Goal: Task Accomplishment & Management: Manage account settings

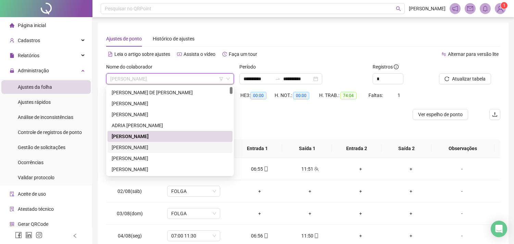
click at [135, 144] on div "[PERSON_NAME]" at bounding box center [170, 148] width 117 height 8
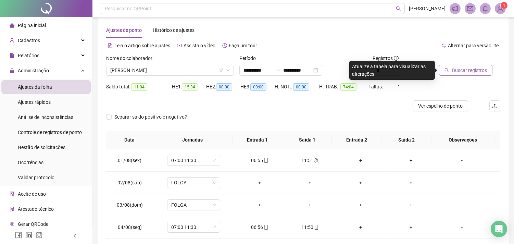
click at [474, 67] on span "Buscar registros" at bounding box center [469, 70] width 35 height 8
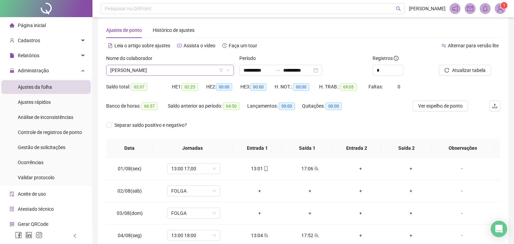
click at [175, 70] on span "[PERSON_NAME]" at bounding box center [170, 70] width 120 height 10
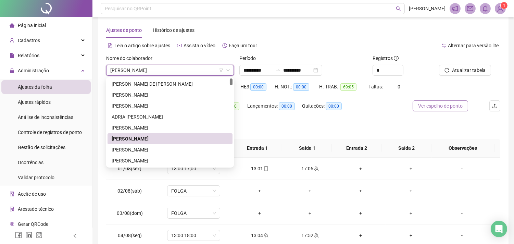
click at [454, 104] on span "Ver espelho de ponto" at bounding box center [440, 106] width 45 height 8
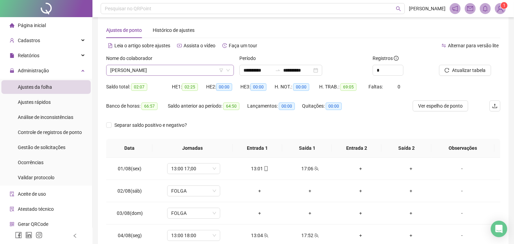
click at [152, 70] on span "[PERSON_NAME]" at bounding box center [170, 70] width 120 height 10
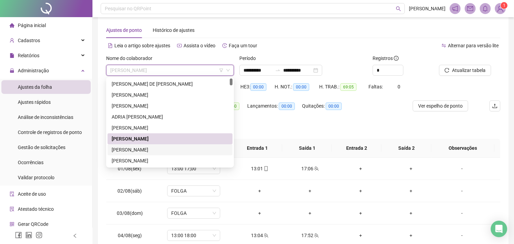
click at [147, 148] on div "[PERSON_NAME]" at bounding box center [170, 150] width 117 height 8
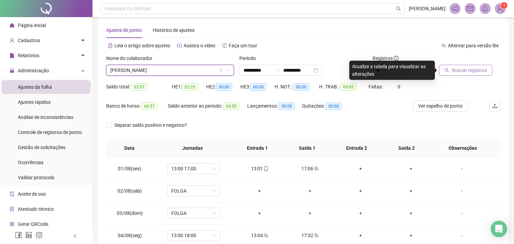
click at [450, 71] on button "Buscar registros" at bounding box center [465, 70] width 53 height 11
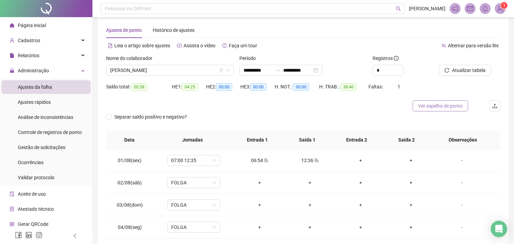
click at [462, 104] on span "Ver espelho de ponto" at bounding box center [440, 106] width 45 height 8
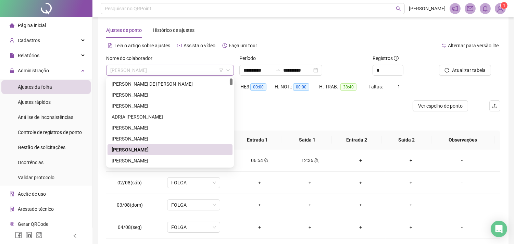
click at [156, 72] on span "[PERSON_NAME]" at bounding box center [170, 70] width 120 height 10
click at [150, 158] on div "[PERSON_NAME]" at bounding box center [170, 161] width 117 height 8
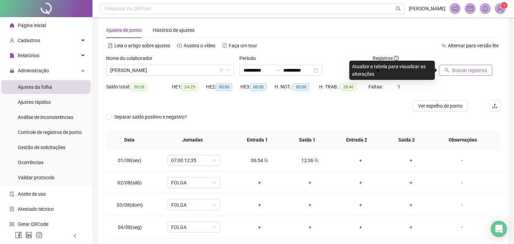
click at [447, 69] on icon "search" at bounding box center [447, 70] width 5 height 5
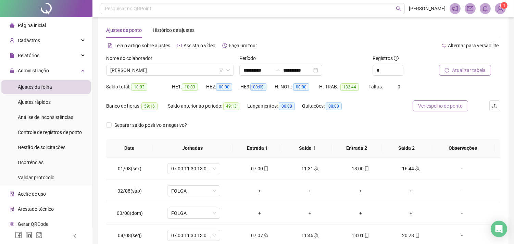
drag, startPoint x: 458, startPoint y: 103, endPoint x: 326, endPoint y: 3, distance: 165.3
click at [458, 104] on span "Ver espelho de ponto" at bounding box center [440, 106] width 45 height 8
click at [153, 70] on span "[PERSON_NAME]" at bounding box center [170, 70] width 120 height 10
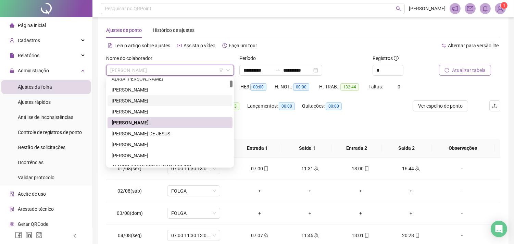
scroll to position [76, 0]
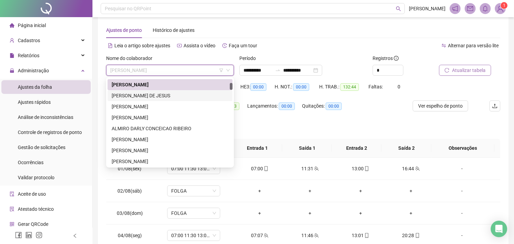
click at [133, 99] on div "[PERSON_NAME] DE JESUS" at bounding box center [170, 96] width 117 height 8
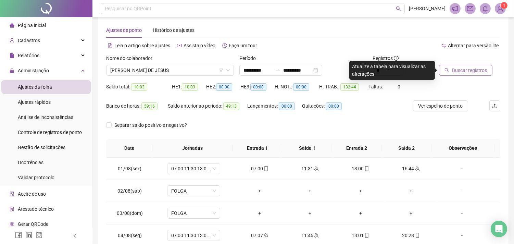
click at [454, 73] on span "Buscar registros" at bounding box center [469, 70] width 35 height 8
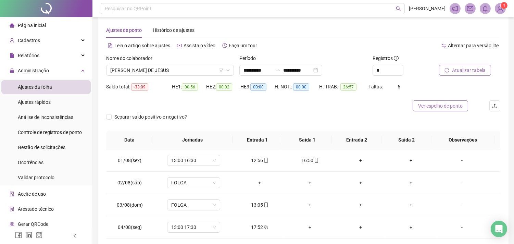
click at [429, 104] on span "Ver espelho de ponto" at bounding box center [440, 106] width 45 height 8
click at [156, 67] on span "[PERSON_NAME] DE JESUS" at bounding box center [170, 70] width 120 height 10
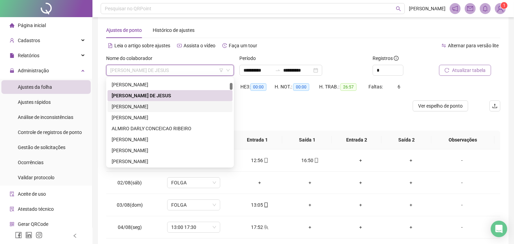
click at [129, 107] on div "[PERSON_NAME]" at bounding box center [170, 107] width 117 height 8
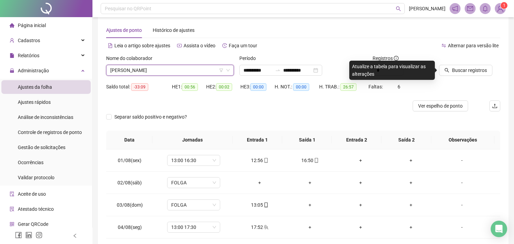
drag, startPoint x: 467, startPoint y: 70, endPoint x: 354, endPoint y: 1, distance: 132.7
click at [467, 70] on span "Buscar registros" at bounding box center [469, 70] width 35 height 8
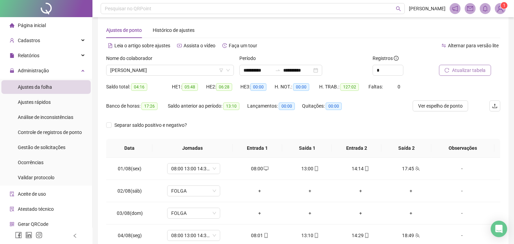
click at [459, 71] on span "Atualizar tabela" at bounding box center [469, 70] width 34 height 8
click at [448, 108] on span "Ver espelho de ponto" at bounding box center [440, 106] width 45 height 8
drag, startPoint x: 450, startPoint y: 102, endPoint x: 448, endPoint y: 97, distance: 5.1
click at [450, 102] on span "Ver espelho de ponto" at bounding box center [440, 106] width 45 height 8
click at [187, 70] on span "[PERSON_NAME]" at bounding box center [170, 70] width 120 height 10
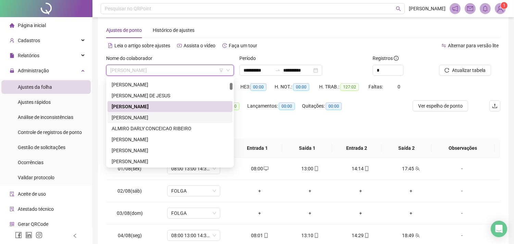
click at [151, 118] on div "[PERSON_NAME]" at bounding box center [170, 118] width 117 height 8
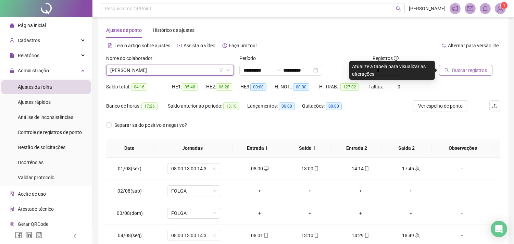
click at [464, 69] on span "Buscar registros" at bounding box center [469, 70] width 35 height 8
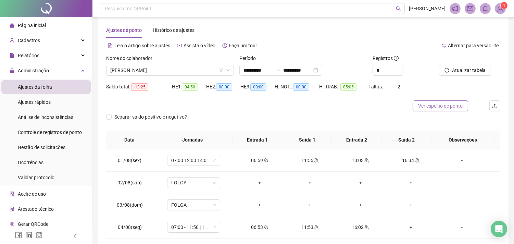
click at [444, 107] on span "Ver espelho de ponto" at bounding box center [440, 106] width 45 height 8
click at [449, 103] on span "Ver espelho de ponto" at bounding box center [440, 106] width 45 height 8
click at [173, 70] on span "[PERSON_NAME]" at bounding box center [170, 70] width 120 height 10
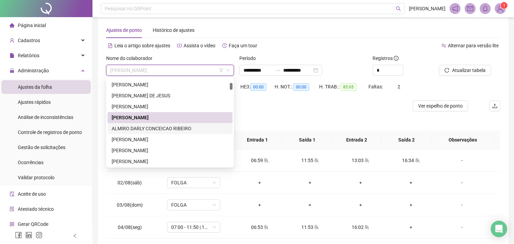
click at [135, 127] on div "ALMIRO DARLY CONCEICAO RIBEIRO" at bounding box center [170, 129] width 117 height 8
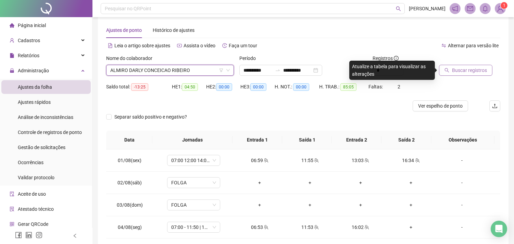
click at [471, 66] on span "Buscar registros" at bounding box center [469, 70] width 35 height 8
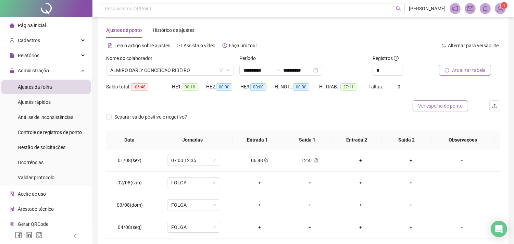
click at [455, 105] on span "Ver espelho de ponto" at bounding box center [440, 106] width 45 height 8
click at [158, 72] on span "ALMIRO DARLY CONCEICAO RIBEIRO" at bounding box center [170, 70] width 120 height 10
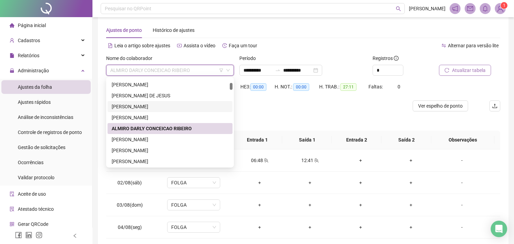
click at [127, 107] on div "[PERSON_NAME]" at bounding box center [170, 107] width 117 height 8
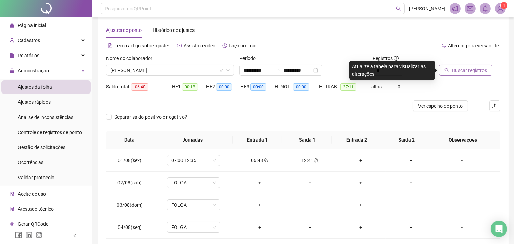
click at [453, 71] on span "Buscar registros" at bounding box center [469, 70] width 35 height 8
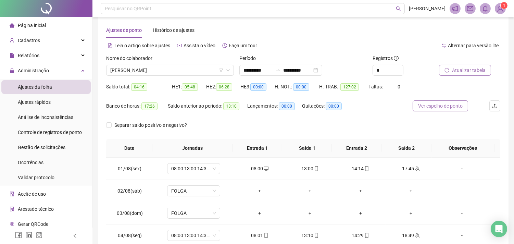
click at [452, 105] on span "Ver espelho de ponto" at bounding box center [440, 106] width 45 height 8
click at [452, 102] on span "Ver espelho de ponto" at bounding box center [440, 106] width 45 height 8
click at [164, 70] on span "[PERSON_NAME]" at bounding box center [170, 70] width 120 height 10
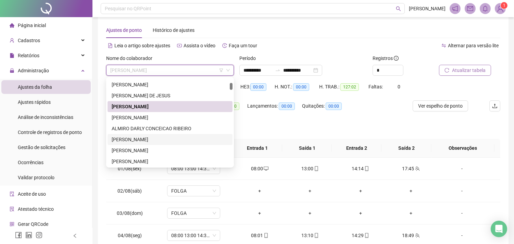
click at [127, 140] on div "[PERSON_NAME]" at bounding box center [170, 140] width 117 height 8
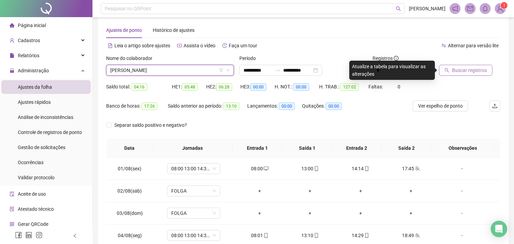
click at [478, 69] on span "Buscar registros" at bounding box center [469, 70] width 35 height 8
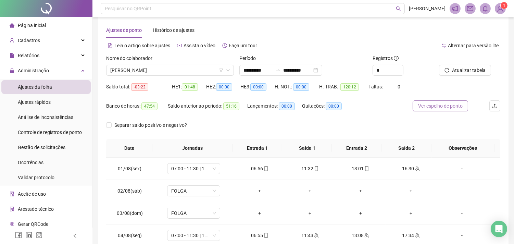
click at [456, 106] on span "Ver espelho de ponto" at bounding box center [440, 106] width 45 height 8
click at [169, 71] on span "[PERSON_NAME]" at bounding box center [170, 70] width 120 height 10
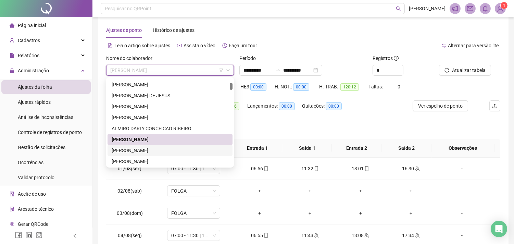
click at [156, 149] on div "[PERSON_NAME]" at bounding box center [170, 151] width 117 height 8
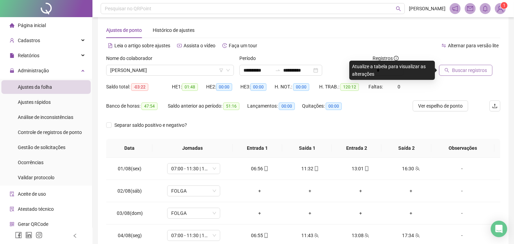
click at [463, 69] on span "Buscar registros" at bounding box center [469, 70] width 35 height 8
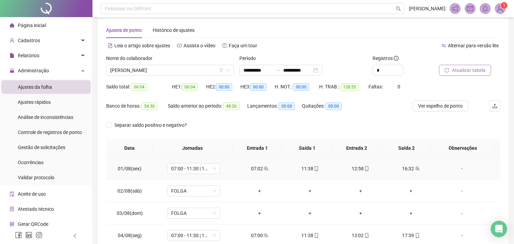
click at [266, 168] on div "07:02" at bounding box center [259, 169] width 39 height 8
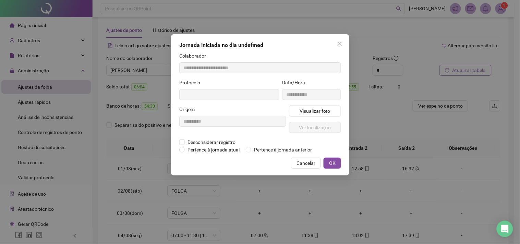
type input "**********"
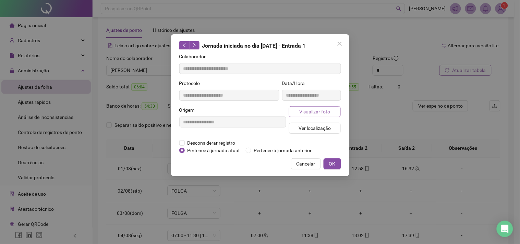
click at [319, 112] on span "Visualizar foto" at bounding box center [314, 112] width 31 height 8
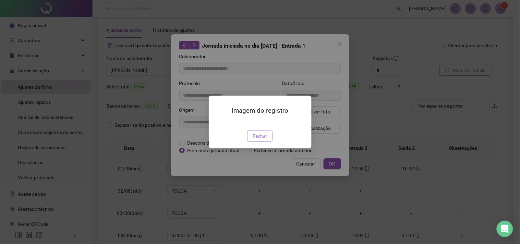
click at [265, 140] on span "Fechar" at bounding box center [259, 136] width 15 height 8
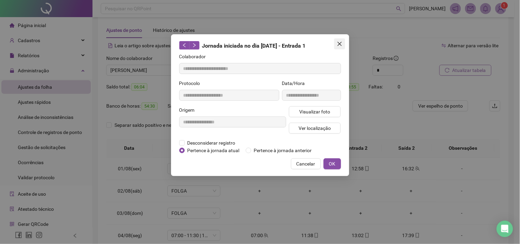
click at [340, 44] on icon "close" at bounding box center [339, 43] width 5 height 5
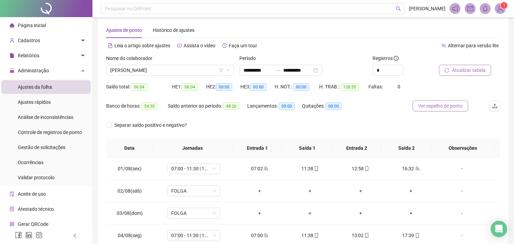
click at [440, 109] on span "Ver espelho de ponto" at bounding box center [440, 106] width 45 height 8
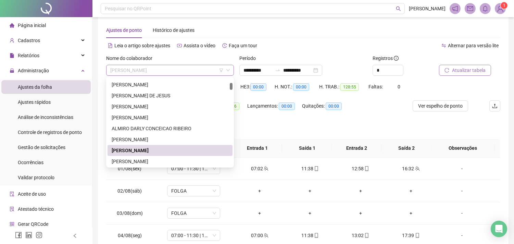
click at [155, 69] on span "[PERSON_NAME]" at bounding box center [170, 70] width 120 height 10
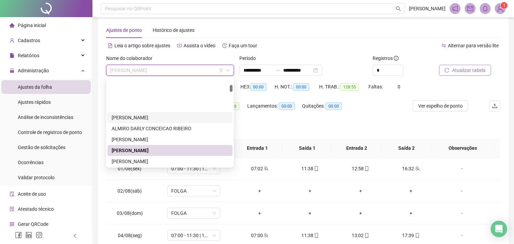
scroll to position [114, 0]
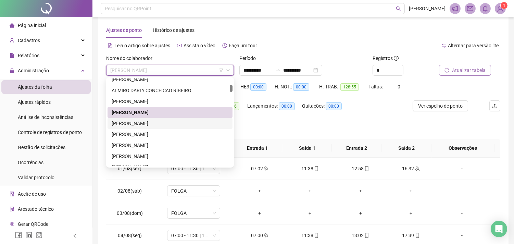
click at [156, 123] on div "[PERSON_NAME]" at bounding box center [170, 124] width 117 height 8
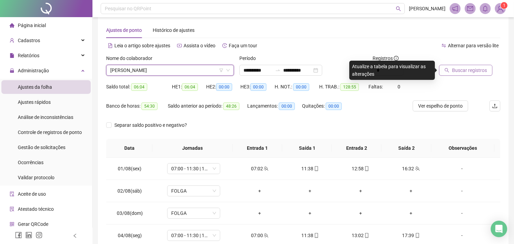
click at [454, 70] on span "Buscar registros" at bounding box center [469, 70] width 35 height 8
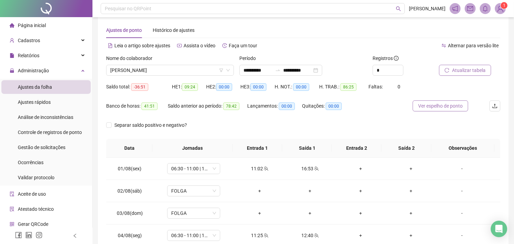
click at [426, 104] on span "Ver espelho de ponto" at bounding box center [440, 106] width 45 height 8
click at [137, 73] on span "[PERSON_NAME]" at bounding box center [170, 70] width 120 height 10
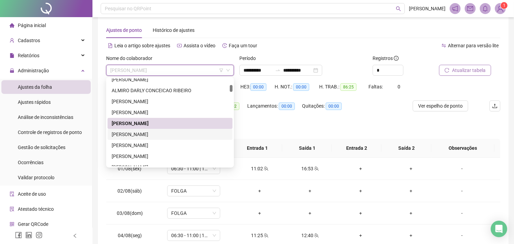
click at [132, 131] on div "[PERSON_NAME]" at bounding box center [170, 135] width 117 height 8
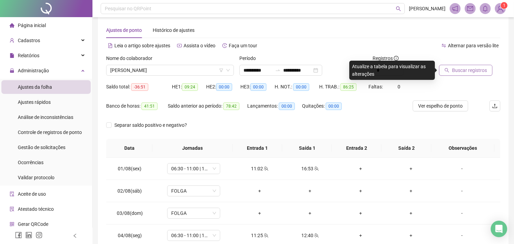
click at [456, 71] on span "Buscar registros" at bounding box center [469, 70] width 35 height 8
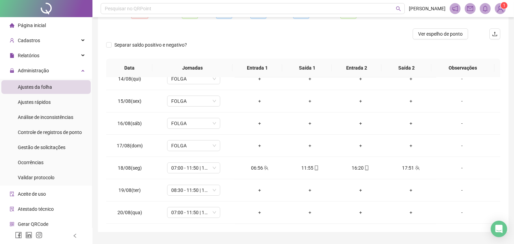
scroll to position [0, 0]
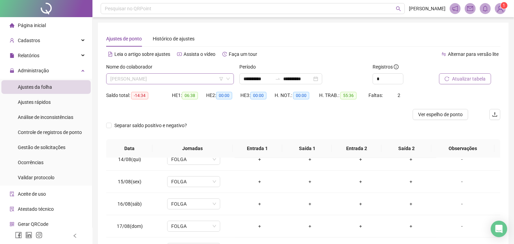
click at [163, 78] on span "[PERSON_NAME]" at bounding box center [170, 79] width 120 height 10
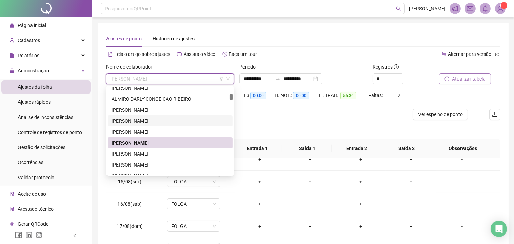
click at [503, 78] on div "Atualizar tabela" at bounding box center [469, 76] width 67 height 27
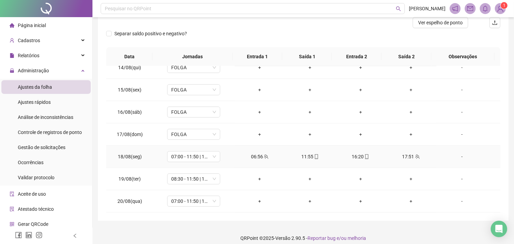
scroll to position [98, 0]
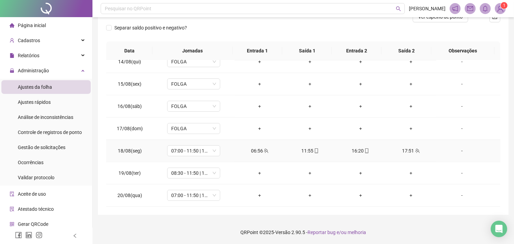
click at [264, 151] on icon "team" at bounding box center [266, 150] width 4 height 4
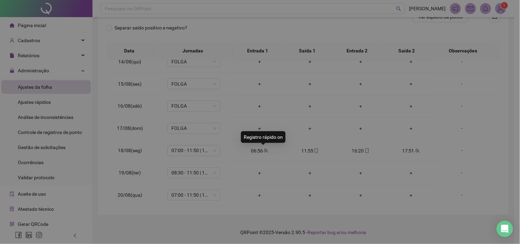
type input "**********"
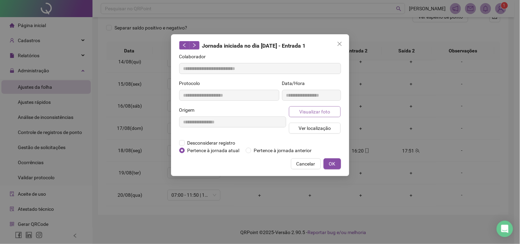
click at [306, 112] on span "Visualizar foto" at bounding box center [314, 112] width 31 height 8
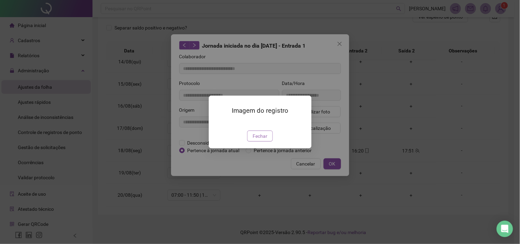
click at [262, 140] on span "Fechar" at bounding box center [259, 136] width 15 height 8
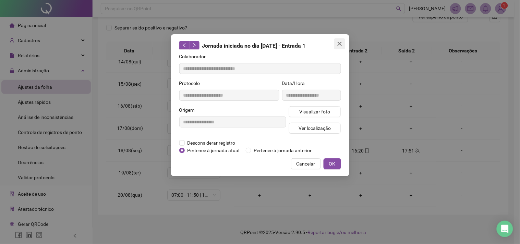
click at [338, 42] on icon "close" at bounding box center [339, 44] width 4 height 4
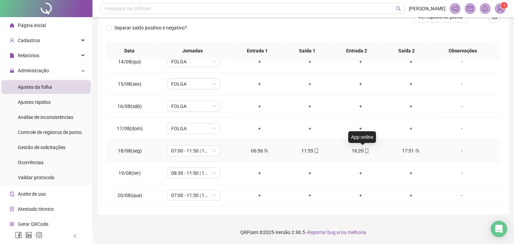
click at [365, 149] on icon "mobile" at bounding box center [367, 150] width 5 height 5
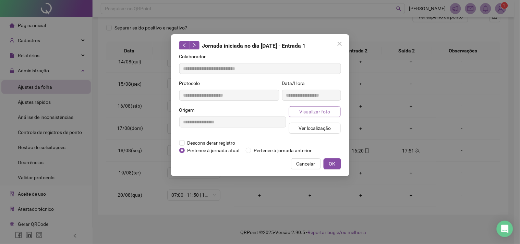
click at [335, 110] on button "Visualizar foto" at bounding box center [315, 111] width 52 height 11
type input "**********"
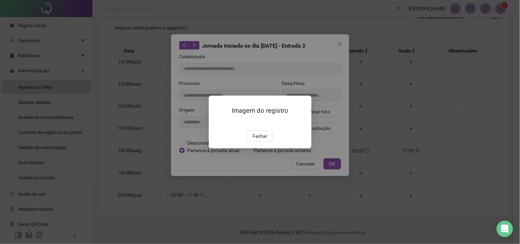
click at [217, 123] on img at bounding box center [217, 123] width 0 height 0
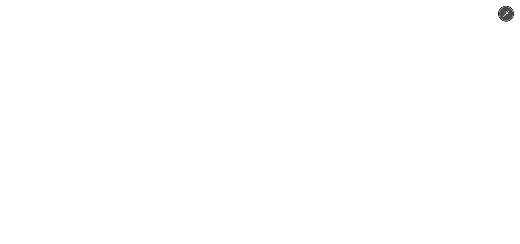
click at [472, 95] on div at bounding box center [260, 122] width 520 height 244
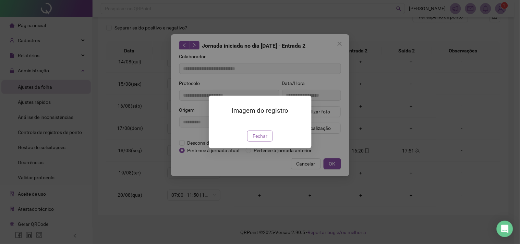
click at [266, 140] on span "Fechar" at bounding box center [259, 136] width 15 height 8
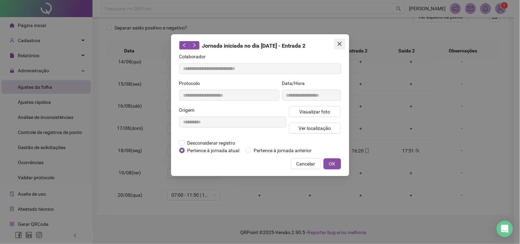
click at [339, 44] on icon "close" at bounding box center [339, 44] width 4 height 4
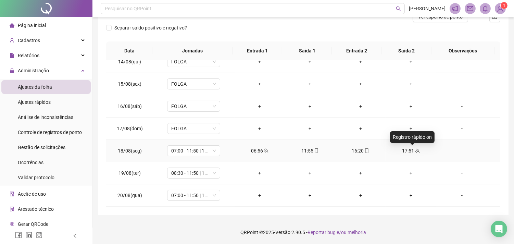
click at [415, 150] on icon "team" at bounding box center [417, 150] width 5 height 5
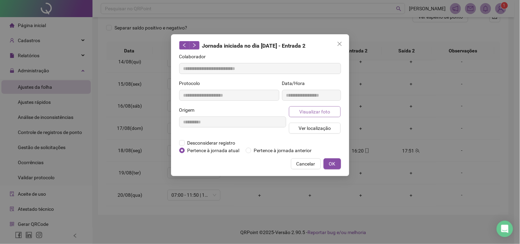
type input "**********"
click at [310, 108] on span "Visualizar foto" at bounding box center [314, 112] width 31 height 8
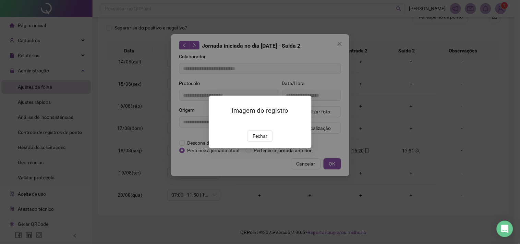
click at [217, 123] on img at bounding box center [217, 123] width 0 height 0
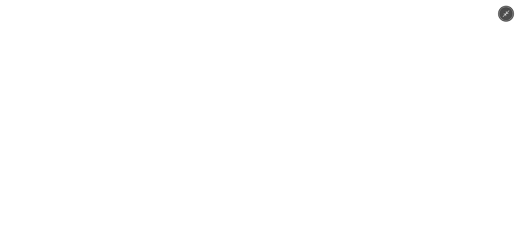
click at [280, 127] on img at bounding box center [259, 122] width 325 height 244
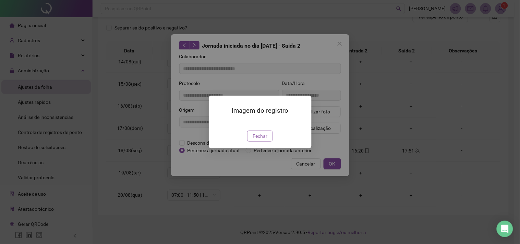
click at [261, 140] on span "Fechar" at bounding box center [259, 136] width 15 height 8
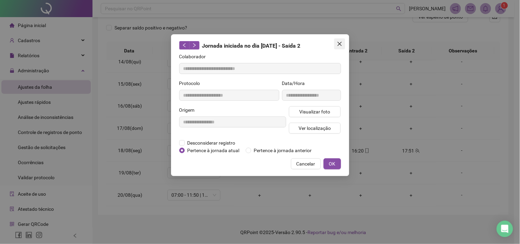
click at [341, 42] on icon "close" at bounding box center [339, 43] width 5 height 5
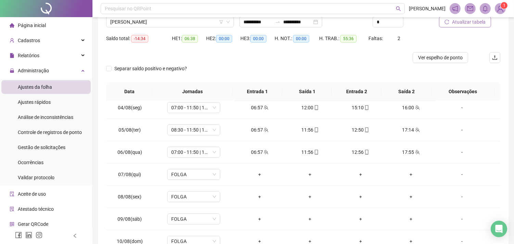
scroll to position [0, 0]
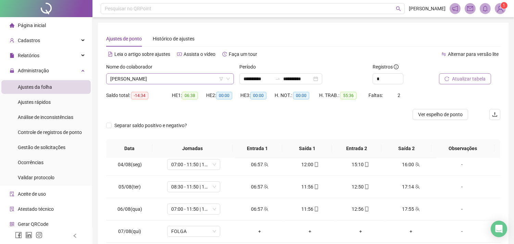
click at [171, 77] on span "[PERSON_NAME]" at bounding box center [170, 79] width 120 height 10
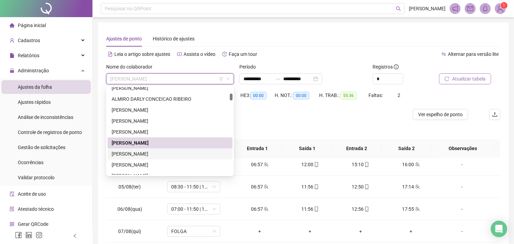
click at [143, 155] on div "[PERSON_NAME]" at bounding box center [170, 154] width 117 height 8
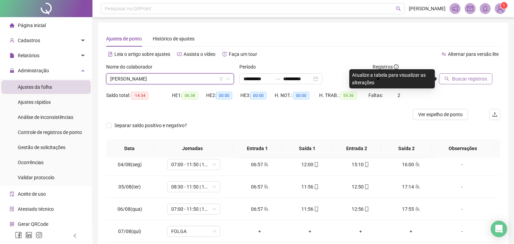
click at [477, 80] on span "Buscar registros" at bounding box center [469, 79] width 35 height 8
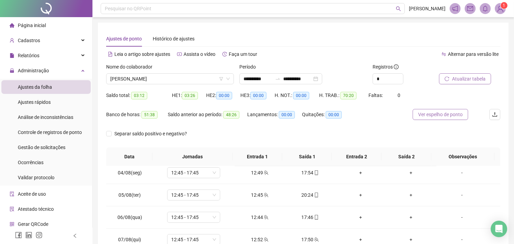
click at [449, 114] on span "Ver espelho de ponto" at bounding box center [440, 115] width 45 height 8
click at [176, 80] on span "[PERSON_NAME]" at bounding box center [170, 79] width 120 height 10
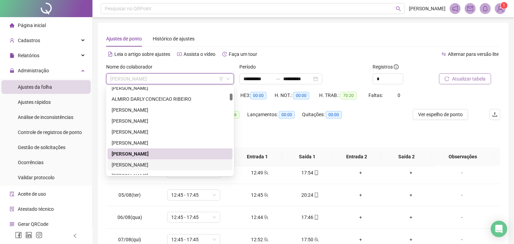
click at [143, 163] on div "[PERSON_NAME]" at bounding box center [170, 165] width 117 height 8
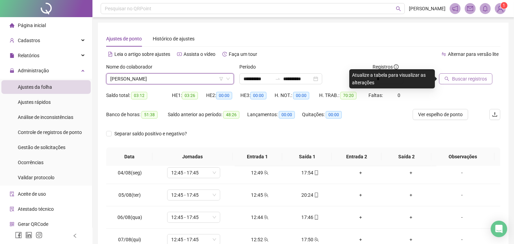
click at [463, 77] on span "Buscar registros" at bounding box center [469, 79] width 35 height 8
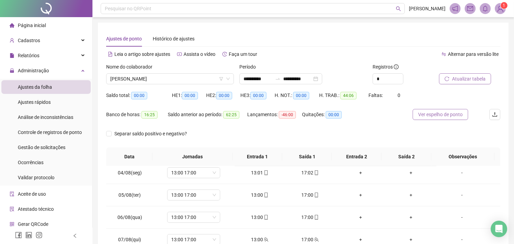
click at [446, 114] on span "Ver espelho de ponto" at bounding box center [440, 115] width 45 height 8
click at [164, 81] on span "[PERSON_NAME]" at bounding box center [170, 79] width 120 height 10
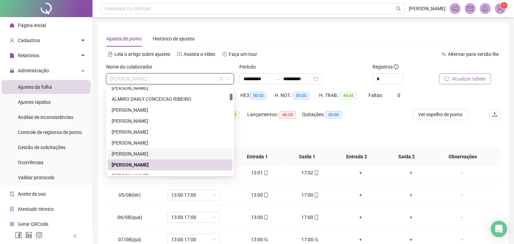
scroll to position [152, 0]
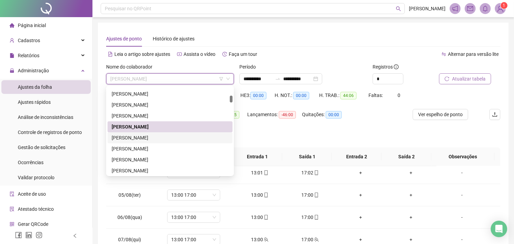
click at [143, 136] on div "[PERSON_NAME]" at bounding box center [170, 138] width 117 height 8
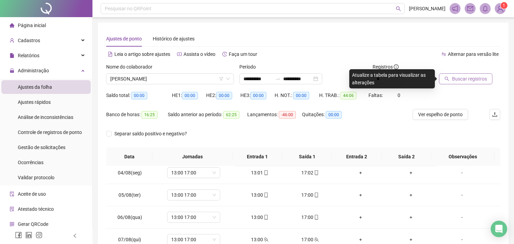
click at [453, 76] on span "Buscar registros" at bounding box center [469, 79] width 35 height 8
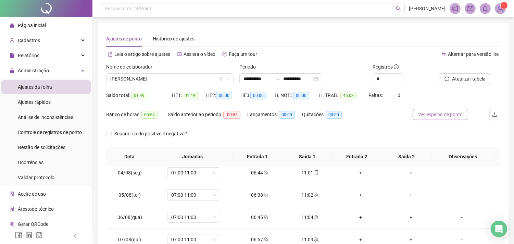
click at [441, 117] on span "Ver espelho de ponto" at bounding box center [440, 115] width 45 height 8
click at [112, 84] on span "[PERSON_NAME]" at bounding box center [170, 79] width 120 height 10
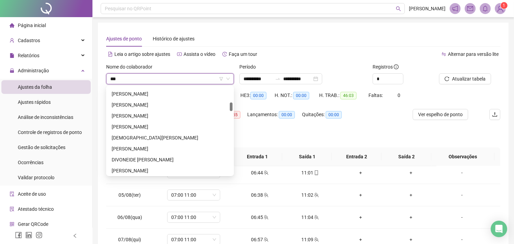
scroll to position [0, 0]
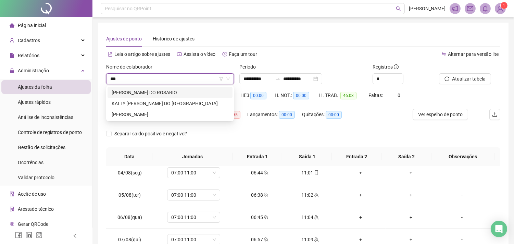
type input "****"
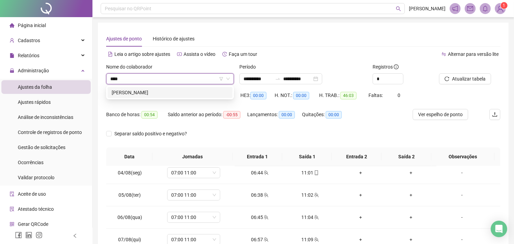
click at [120, 93] on div "[PERSON_NAME]" at bounding box center [170, 93] width 117 height 8
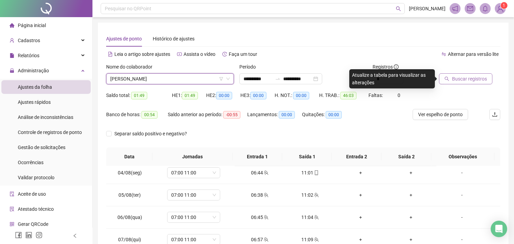
click at [461, 80] on span "Buscar registros" at bounding box center [469, 79] width 35 height 8
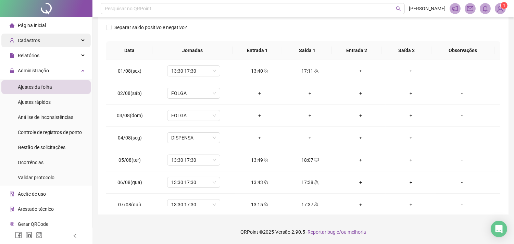
click at [39, 41] on div "Cadastros" at bounding box center [45, 41] width 89 height 14
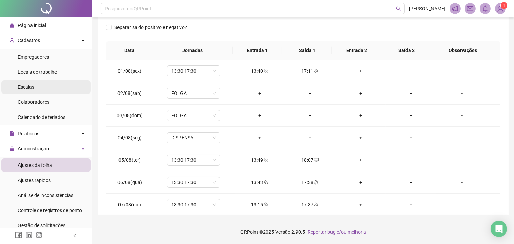
click at [39, 87] on li "Escalas" at bounding box center [45, 87] width 89 height 14
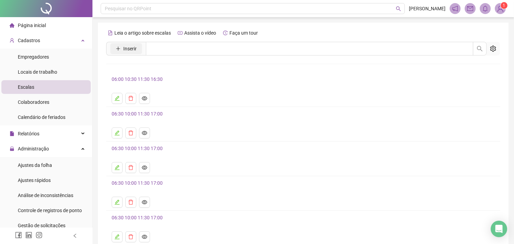
click at [127, 45] on span "Inserir" at bounding box center [129, 49] width 13 height 8
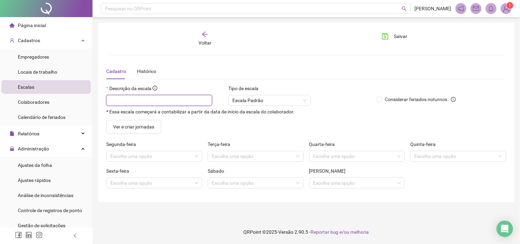
click at [151, 99] on input "text" at bounding box center [159, 100] width 106 height 11
type input "**********"
click at [125, 157] on input "search" at bounding box center [151, 156] width 82 height 10
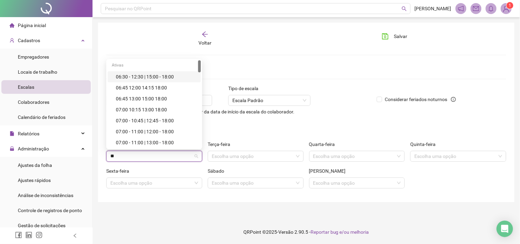
type input "*"
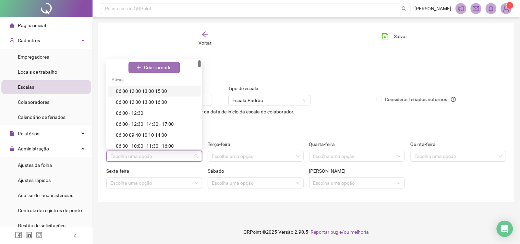
click at [160, 66] on span "Criar jornada" at bounding box center [158, 68] width 28 height 8
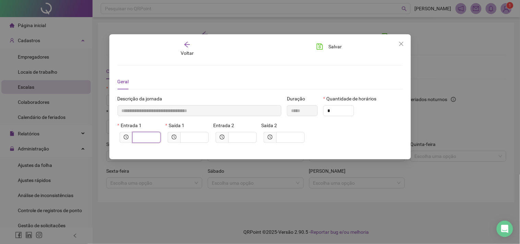
click at [145, 139] on input "text" at bounding box center [145, 138] width 19 height 8
type input "*****"
type input "*"
type input "******"
type input "**"
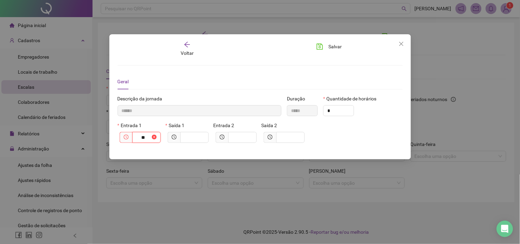
type input "********"
type input "****"
type input "*********"
type input "*****"
click at [200, 137] on input "text" at bounding box center [193, 138] width 19 height 8
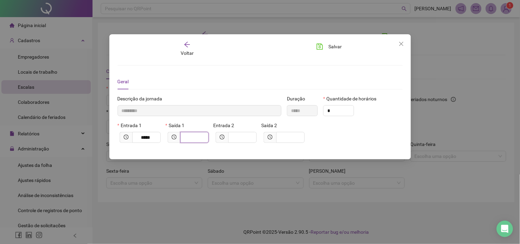
type input "*********"
type input "*"
type input "**********"
type input "**"
type input "**********"
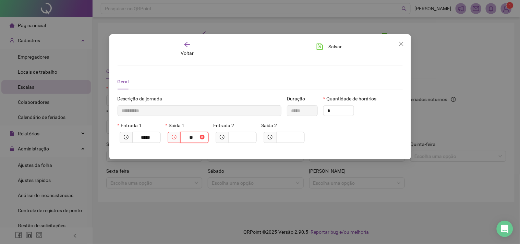
type input "*****"
type input "****"
type input "**********"
type input "*****"
click at [334, 47] on span "Salvar" at bounding box center [335, 47] width 13 height 8
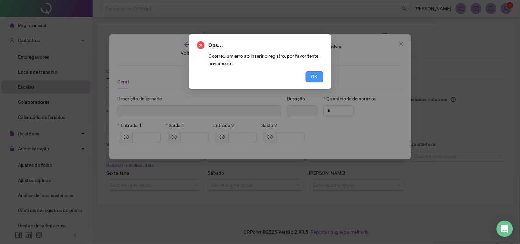
click at [313, 76] on span "OK" at bounding box center [314, 77] width 7 height 8
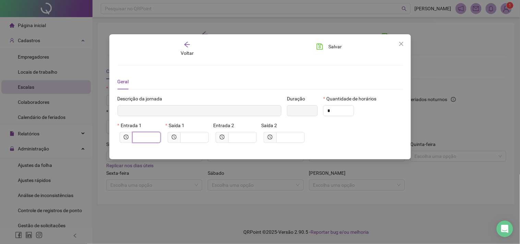
click at [147, 137] on input "text" at bounding box center [145, 138] width 19 height 8
type input "*****"
type input "*"
type input "******"
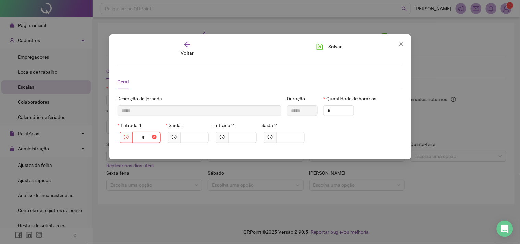
type input "**"
type input "********"
type input "****"
type input "*********"
type input "*****"
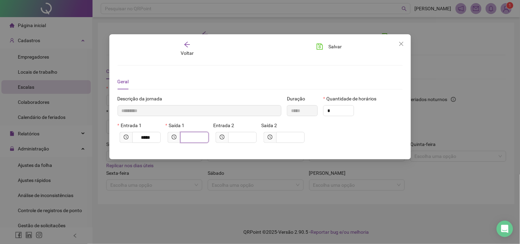
click at [186, 139] on input "text" at bounding box center [193, 138] width 19 height 8
type input "*********"
type input "*"
type input "**********"
type input "**"
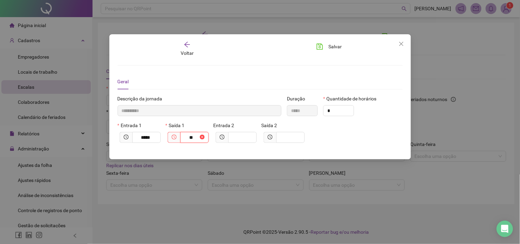
type input "**********"
type input "*****"
type input "****"
type input "**********"
type input "*****"
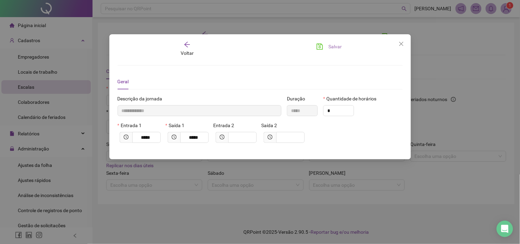
click at [325, 47] on button "Salvar" at bounding box center [329, 46] width 36 height 11
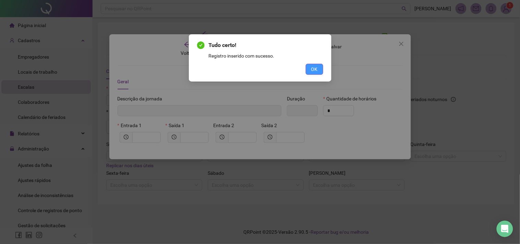
click at [313, 66] on span "OK" at bounding box center [314, 69] width 7 height 8
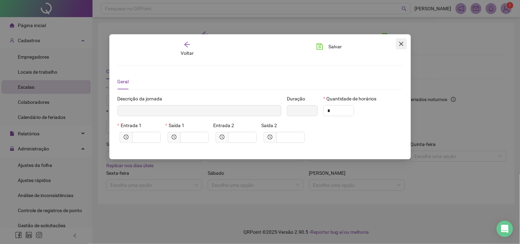
click at [401, 45] on icon "close" at bounding box center [400, 43] width 5 height 5
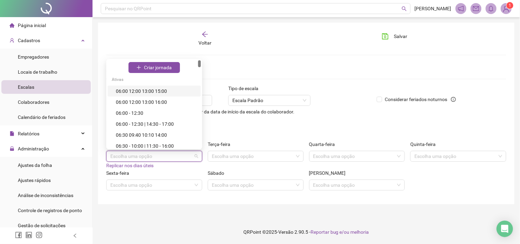
click at [158, 158] on input "search" at bounding box center [151, 156] width 82 height 10
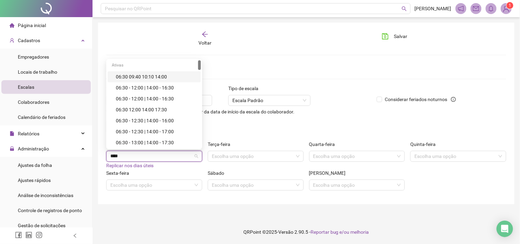
type input "*****"
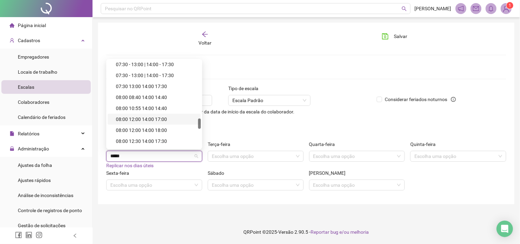
scroll to position [658, 0]
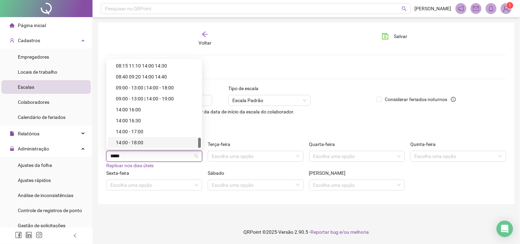
click at [139, 145] on div "14:00 - 18:00" at bounding box center [156, 143] width 81 height 8
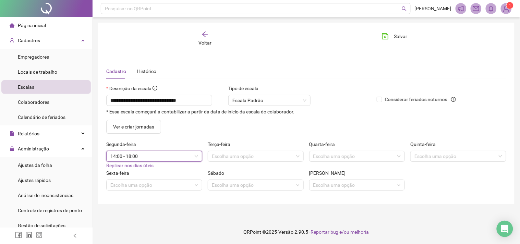
click at [125, 166] on span "Replicar nos dias úteis" at bounding box center [129, 165] width 47 height 5
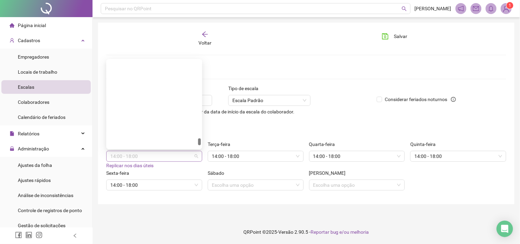
click at [132, 156] on span "14:00 - 18:00" at bounding box center [154, 156] width 88 height 10
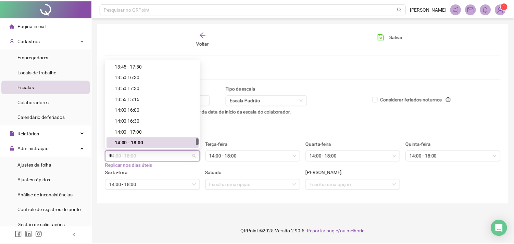
scroll to position [0, 0]
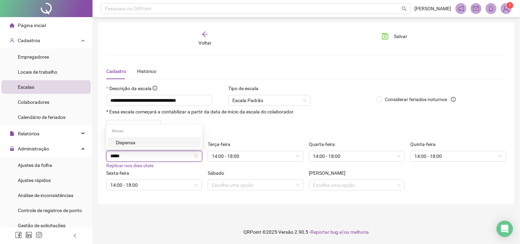
type input "******"
click at [136, 140] on div "Dispensa" at bounding box center [156, 143] width 81 height 8
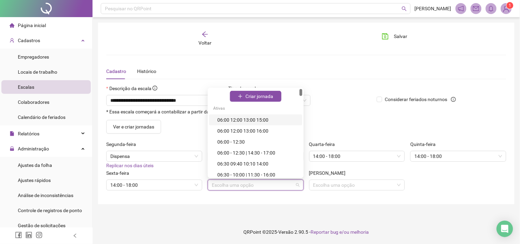
click at [224, 185] on input "search" at bounding box center [253, 185] width 82 height 10
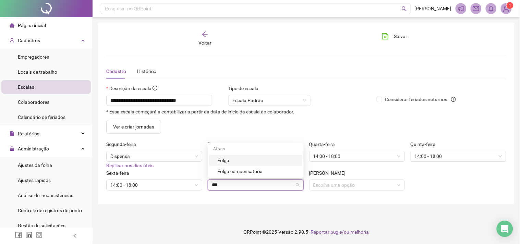
type input "****"
click at [225, 161] on div "Folga" at bounding box center [257, 161] width 81 height 8
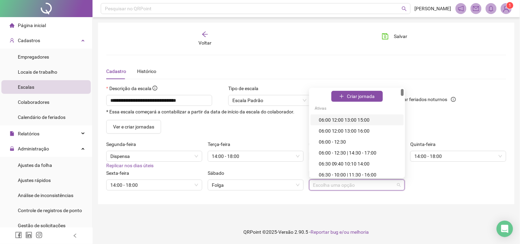
click at [354, 186] on input "search" at bounding box center [354, 185] width 82 height 10
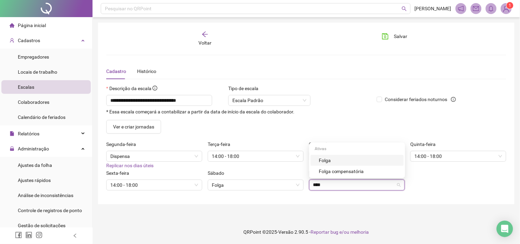
type input "*****"
click at [331, 160] on div "Folga" at bounding box center [359, 161] width 81 height 8
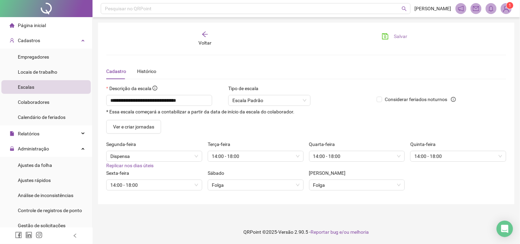
click at [403, 38] on span "Salvar" at bounding box center [400, 37] width 13 height 8
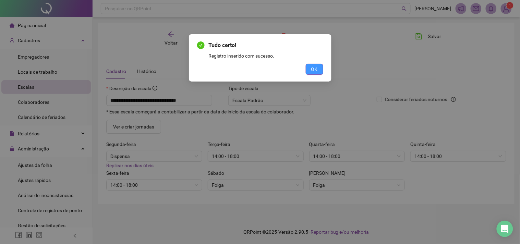
click at [315, 72] on span "OK" at bounding box center [314, 69] width 7 height 8
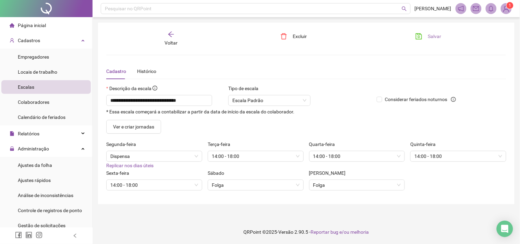
click at [417, 36] on icon "save" at bounding box center [418, 36] width 7 height 7
click at [48, 101] on span "Colaboradores" at bounding box center [34, 101] width 32 height 5
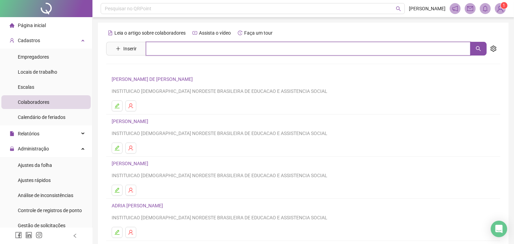
click at [185, 49] on input "text" at bounding box center [308, 49] width 325 height 14
type input "****"
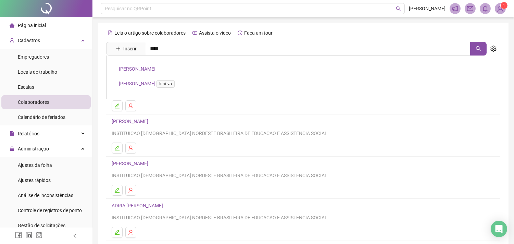
click at [156, 67] on link "[PERSON_NAME]" at bounding box center [137, 68] width 37 height 5
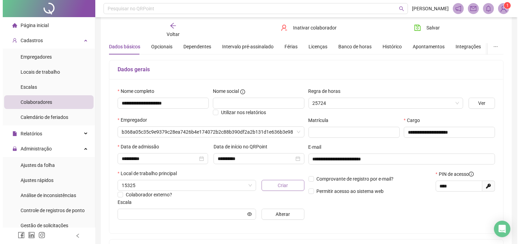
scroll to position [38, 0]
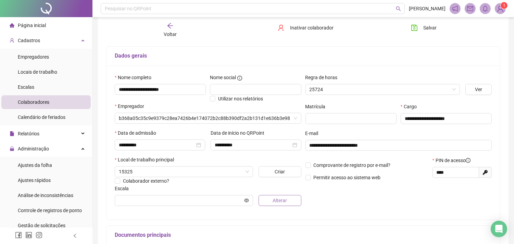
click at [290, 204] on button "Alterar" at bounding box center [280, 200] width 42 height 11
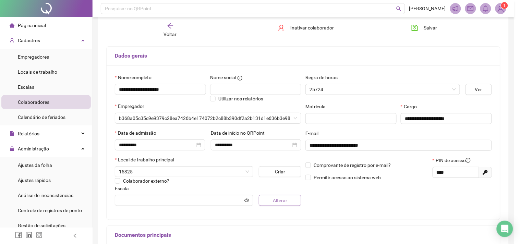
type input "**********"
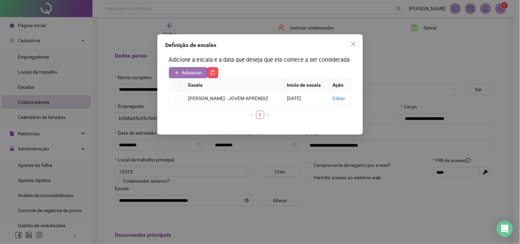
click at [196, 76] on button "Adicionar" at bounding box center [188, 72] width 39 height 11
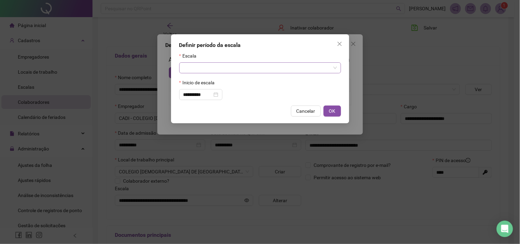
click at [197, 68] on input "search" at bounding box center [256, 68] width 147 height 10
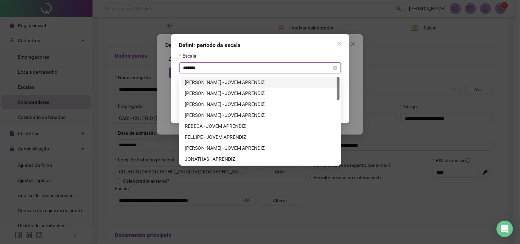
type input "********"
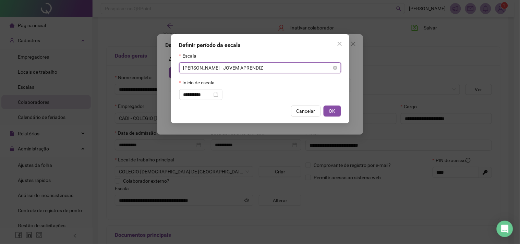
scroll to position [416, 0]
click at [197, 68] on span "[PERSON_NAME] - JOVEM APRENDIZ" at bounding box center [259, 68] width 153 height 10
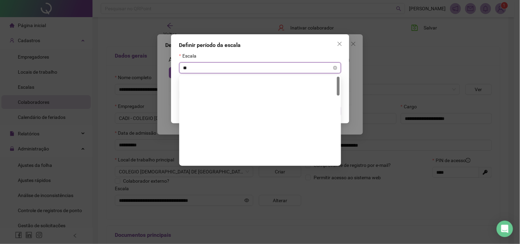
scroll to position [0, 0]
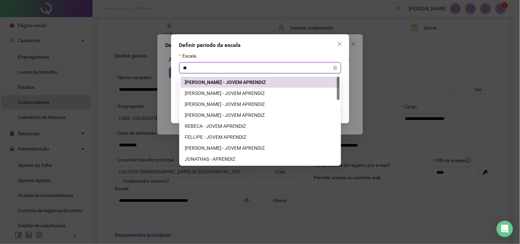
type input "*"
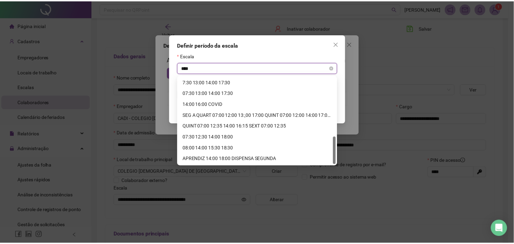
scroll to position [186, 0]
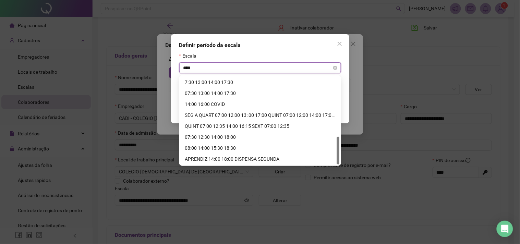
type input "*****"
click at [233, 161] on div "APRENDIZ 14:00 18:00 DISPENSA SEGUNDA" at bounding box center [260, 159] width 151 height 8
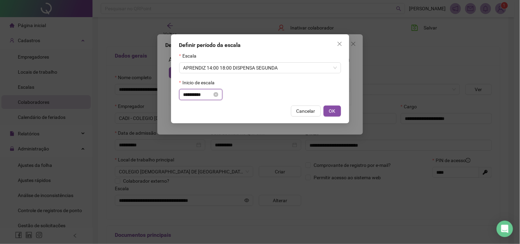
click at [201, 97] on input "**********" at bounding box center [197, 95] width 29 height 8
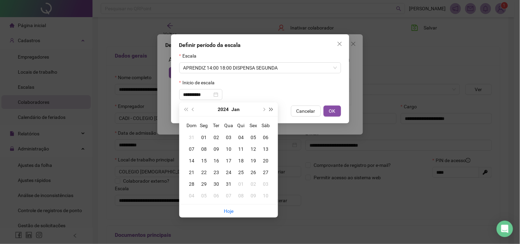
click at [270, 109] on span "super-next-year" at bounding box center [271, 109] width 3 height 3
click at [265, 108] on button "next-year" at bounding box center [264, 109] width 8 height 14
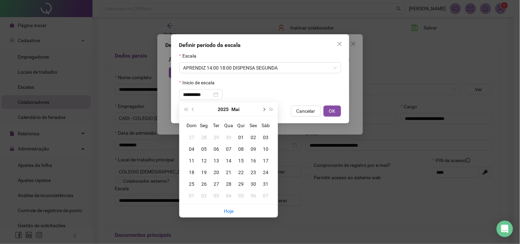
click at [265, 108] on button "next-year" at bounding box center [264, 109] width 8 height 14
type input "**********"
click at [215, 149] on div "05" at bounding box center [216, 149] width 12 height 8
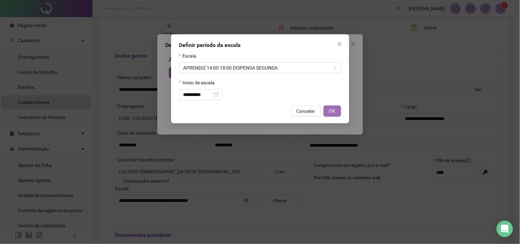
click at [329, 110] on span "OK" at bounding box center [332, 111] width 7 height 8
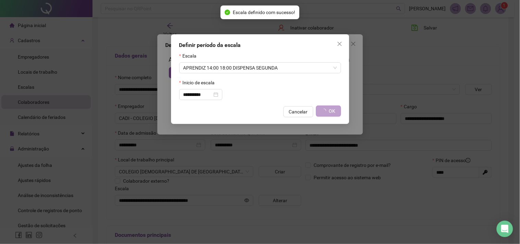
type input "**********"
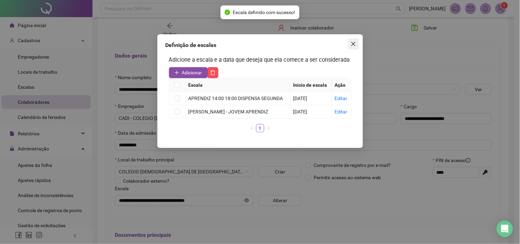
click at [354, 46] on icon "close" at bounding box center [352, 43] width 5 height 5
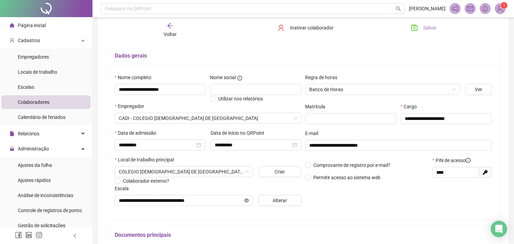
click at [411, 31] on icon "save" at bounding box center [414, 27] width 7 height 7
click at [172, 28] on icon "arrow-left" at bounding box center [170, 25] width 7 height 7
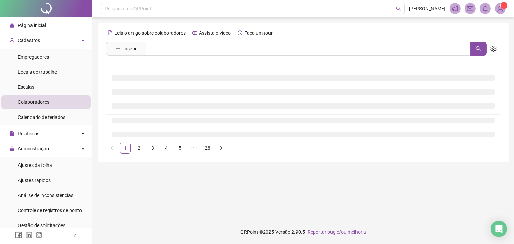
scroll to position [0, 0]
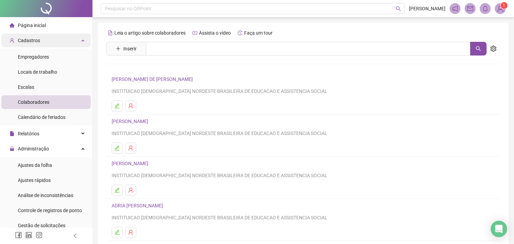
click at [31, 45] on span "Cadastros" at bounding box center [25, 41] width 30 height 14
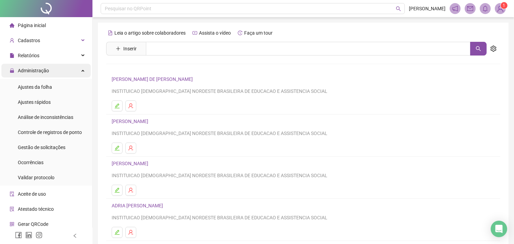
click at [38, 71] on span "Administração" at bounding box center [33, 70] width 31 height 5
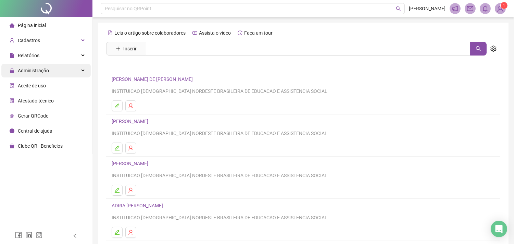
click at [38, 71] on span "Administração" at bounding box center [33, 70] width 31 height 5
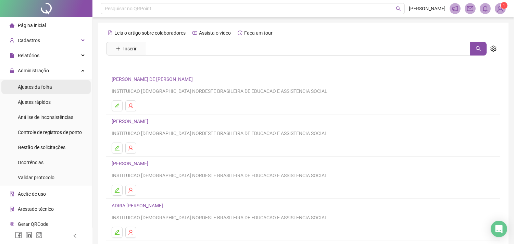
click at [45, 85] on span "Ajustes da folha" at bounding box center [35, 86] width 34 height 5
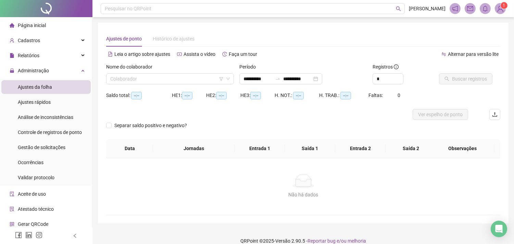
type input "**********"
click at [156, 79] on input "search" at bounding box center [166, 79] width 113 height 10
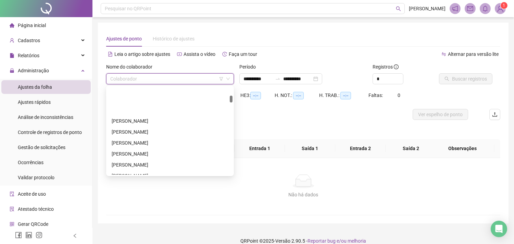
scroll to position [152, 0]
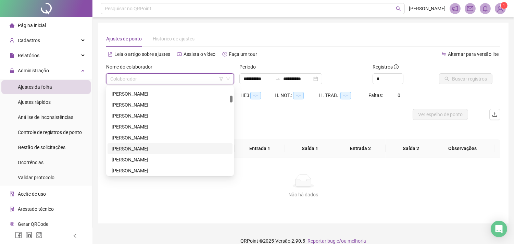
click at [141, 151] on div "[PERSON_NAME]" at bounding box center [170, 149] width 117 height 8
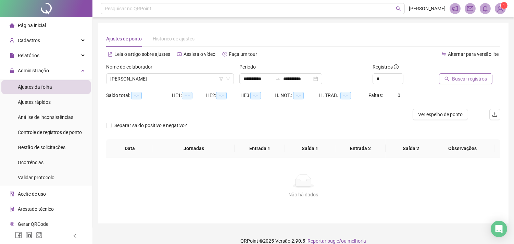
click at [461, 80] on span "Buscar registros" at bounding box center [469, 79] width 35 height 8
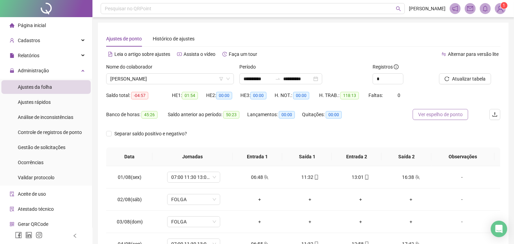
click at [445, 118] on span "Ver espelho de ponto" at bounding box center [440, 115] width 45 height 8
click at [180, 79] on span "[PERSON_NAME]" at bounding box center [170, 79] width 120 height 10
drag, startPoint x: 179, startPoint y: 79, endPoint x: 148, endPoint y: 141, distance: 69.9
click at [179, 79] on span "[PERSON_NAME]" at bounding box center [170, 79] width 120 height 10
click at [144, 80] on span "[PERSON_NAME]" at bounding box center [170, 79] width 120 height 10
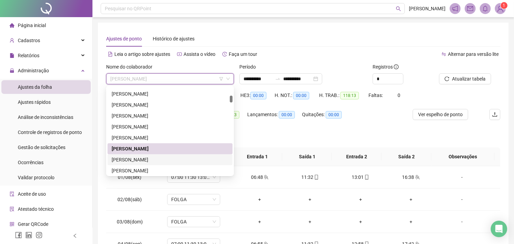
click at [142, 159] on div "[PERSON_NAME]" at bounding box center [170, 160] width 117 height 8
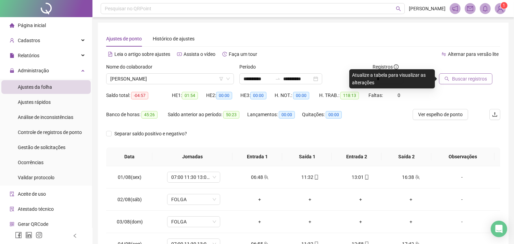
click at [445, 76] on icon "search" at bounding box center [447, 78] width 5 height 5
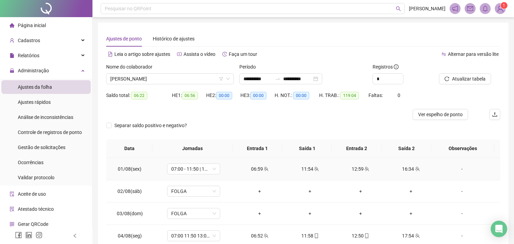
click at [263, 172] on div "06:59" at bounding box center [259, 169] width 39 height 8
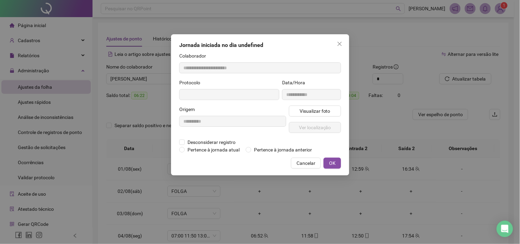
type input "**********"
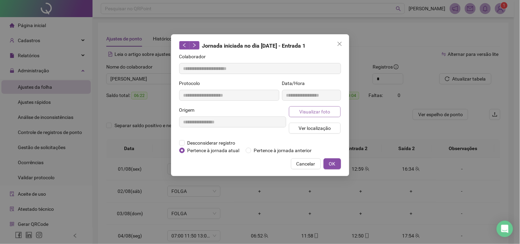
click at [302, 108] on span "Visualizar foto" at bounding box center [314, 112] width 31 height 8
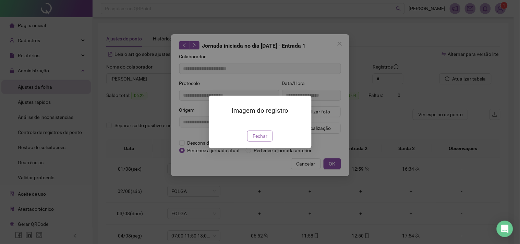
click at [264, 140] on span "Fechar" at bounding box center [259, 136] width 15 height 8
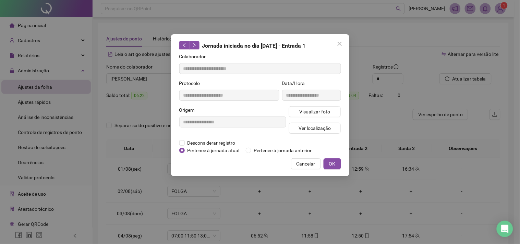
click at [342, 43] on icon "close" at bounding box center [339, 43] width 5 height 5
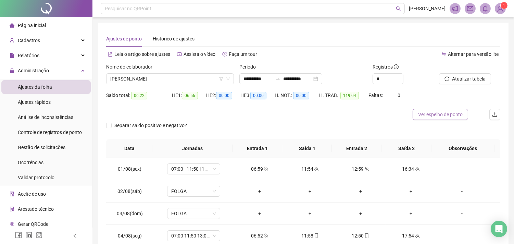
click at [453, 114] on span "Ver espelho de ponto" at bounding box center [440, 115] width 45 height 8
click at [181, 81] on span "[PERSON_NAME]" at bounding box center [170, 79] width 120 height 10
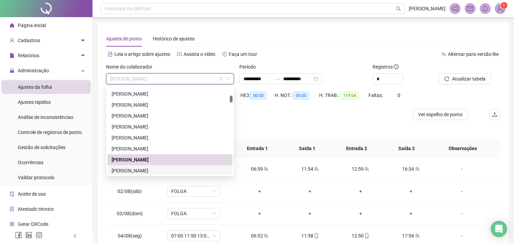
click at [149, 169] on div "[PERSON_NAME]" at bounding box center [170, 171] width 117 height 8
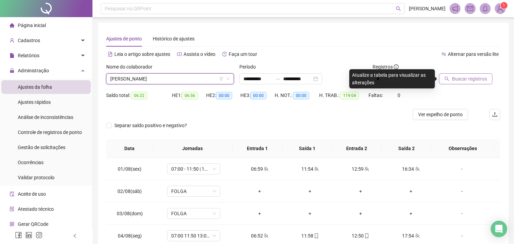
click at [462, 76] on span "Buscar registros" at bounding box center [469, 79] width 35 height 8
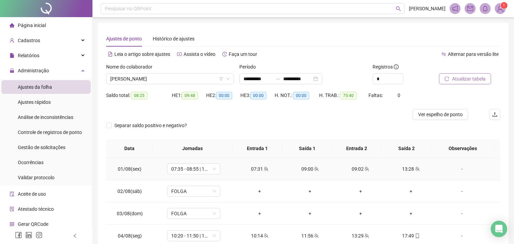
drag, startPoint x: 262, startPoint y: 170, endPoint x: 266, endPoint y: 168, distance: 4.3
click at [264, 170] on icon "team" at bounding box center [266, 168] width 5 height 5
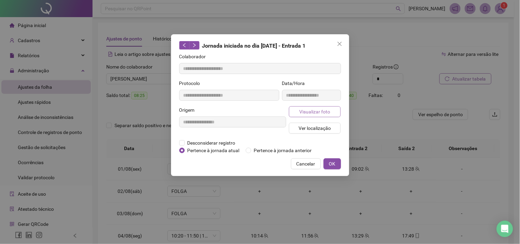
click at [320, 112] on span "Visualizar foto" at bounding box center [314, 112] width 31 height 8
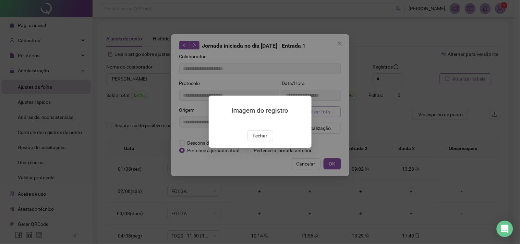
type input "**********"
click at [261, 140] on span "Fechar" at bounding box center [259, 136] width 15 height 8
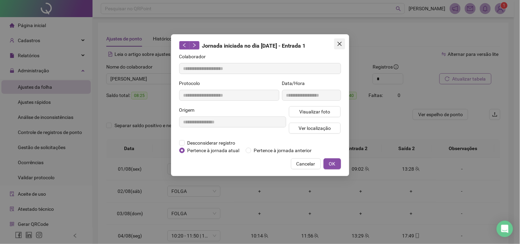
click at [338, 45] on icon "close" at bounding box center [339, 44] width 4 height 4
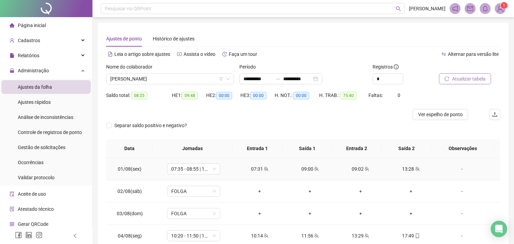
click at [362, 172] on div "09:02" at bounding box center [360, 169] width 39 height 8
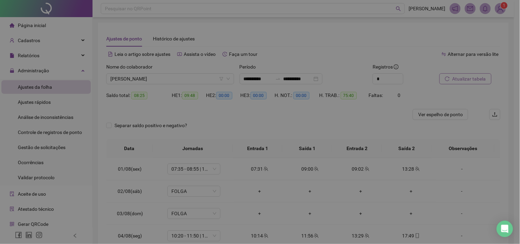
type input "**********"
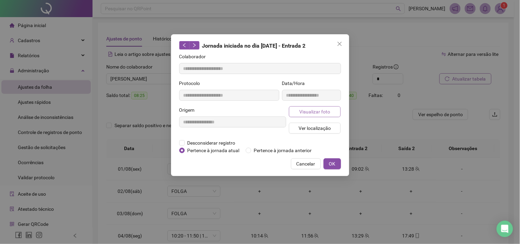
click at [330, 112] on button "Visualizar foto" at bounding box center [315, 111] width 52 height 11
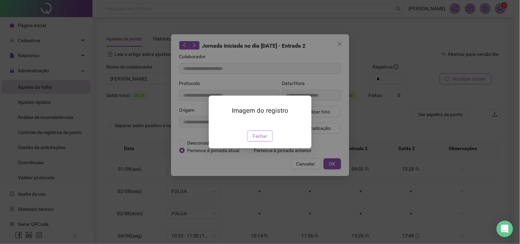
click at [266, 140] on span "Fechar" at bounding box center [259, 136] width 15 height 8
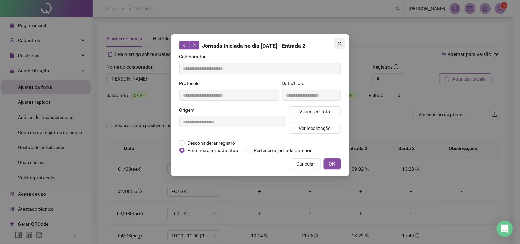
click at [337, 46] on icon "close" at bounding box center [339, 43] width 5 height 5
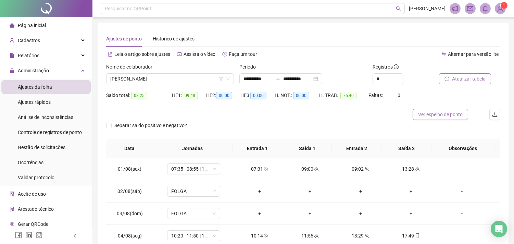
click at [441, 112] on span "Ver espelho de ponto" at bounding box center [440, 115] width 45 height 8
click at [157, 80] on span "[PERSON_NAME]" at bounding box center [170, 79] width 120 height 10
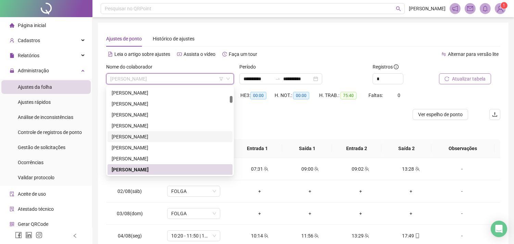
scroll to position [191, 0]
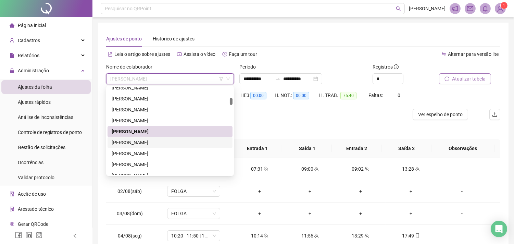
click at [146, 141] on div "[PERSON_NAME]" at bounding box center [170, 143] width 117 height 8
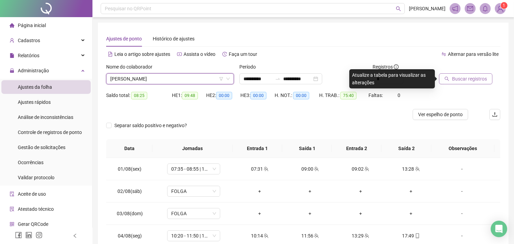
click at [452, 77] on span "Buscar registros" at bounding box center [469, 79] width 35 height 8
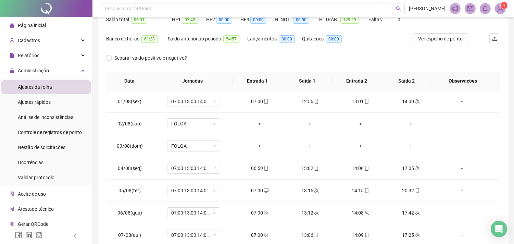
scroll to position [76, 0]
click at [447, 42] on button "Ver espelho de ponto" at bounding box center [440, 38] width 55 height 11
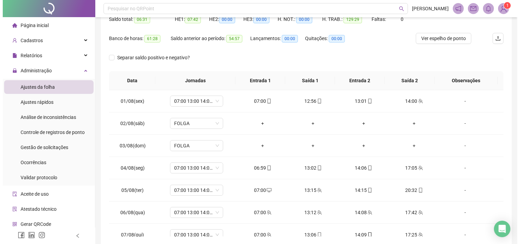
scroll to position [0, 0]
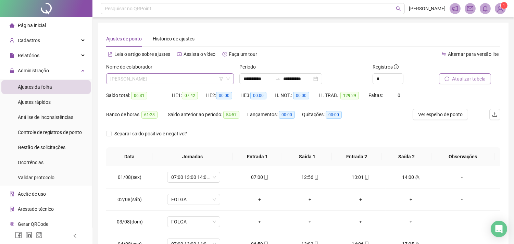
click at [160, 79] on span "[PERSON_NAME]" at bounding box center [170, 79] width 120 height 10
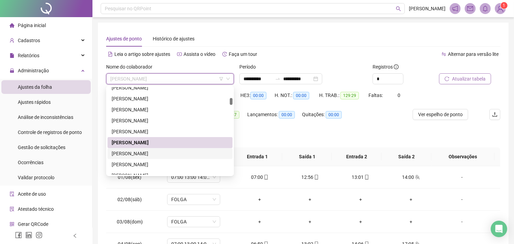
click at [136, 152] on div "[PERSON_NAME]" at bounding box center [170, 154] width 117 height 8
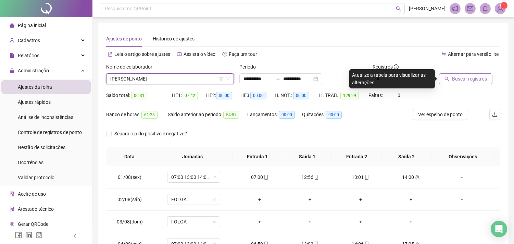
click at [455, 83] on button "Buscar registros" at bounding box center [465, 78] width 53 height 11
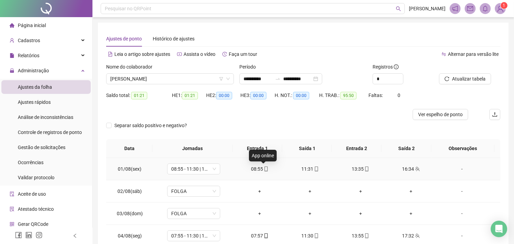
click at [264, 169] on icon "mobile" at bounding box center [266, 168] width 5 height 5
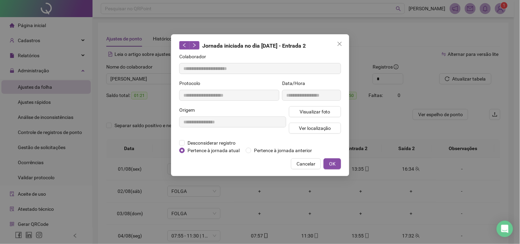
type input "**********"
click at [312, 112] on span "Visualizar foto" at bounding box center [314, 112] width 31 height 8
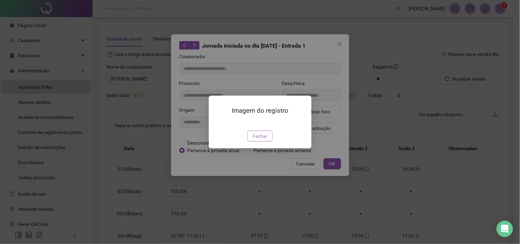
click at [267, 141] on button "Fechar" at bounding box center [260, 136] width 26 height 11
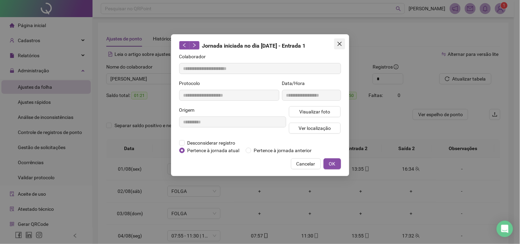
click at [341, 45] on icon "close" at bounding box center [339, 44] width 4 height 4
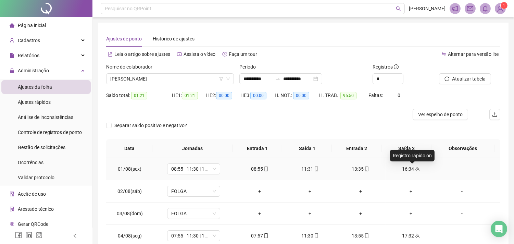
click at [415, 168] on icon "team" at bounding box center [417, 168] width 5 height 5
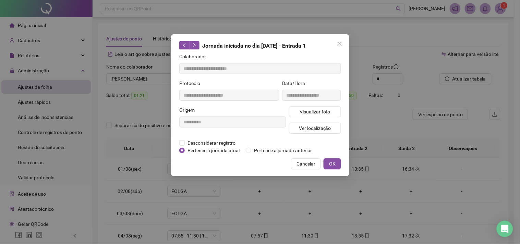
type input "**********"
click at [321, 110] on span "Visualizar foto" at bounding box center [314, 112] width 31 height 8
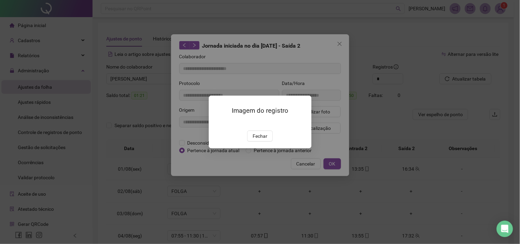
click at [217, 123] on img at bounding box center [217, 123] width 0 height 0
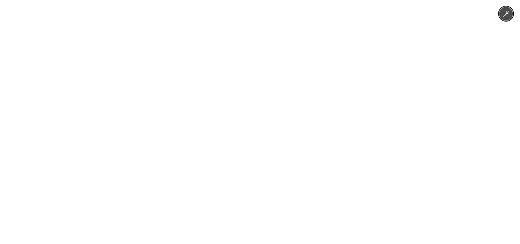
click at [420, 118] on img at bounding box center [259, 122] width 325 height 244
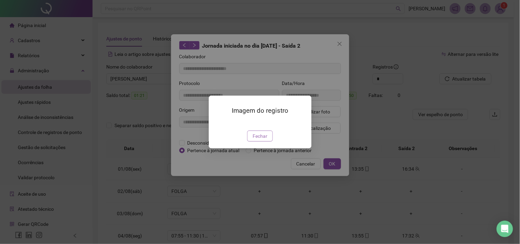
click at [257, 140] on span "Fechar" at bounding box center [259, 136] width 15 height 8
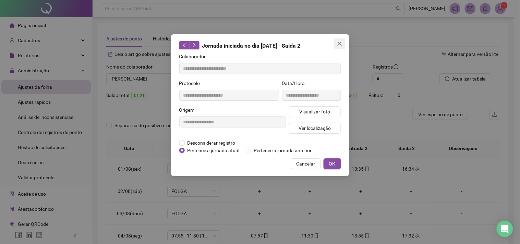
click at [340, 42] on icon "close" at bounding box center [339, 43] width 5 height 5
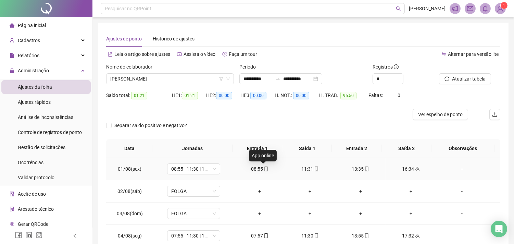
click at [263, 171] on span at bounding box center [265, 168] width 5 height 5
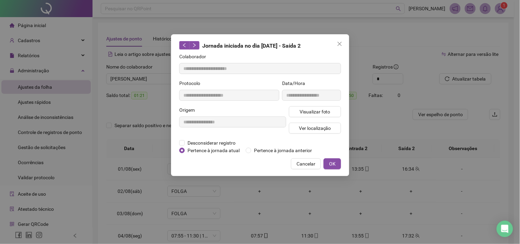
type input "**********"
click at [313, 114] on span "Visualizar foto" at bounding box center [314, 112] width 31 height 8
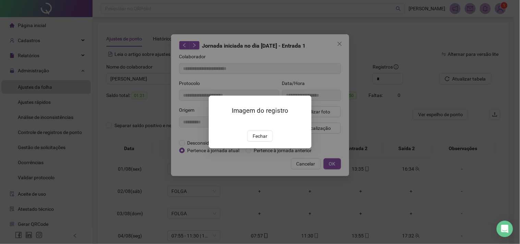
click at [265, 140] on span "Fechar" at bounding box center [259, 136] width 15 height 8
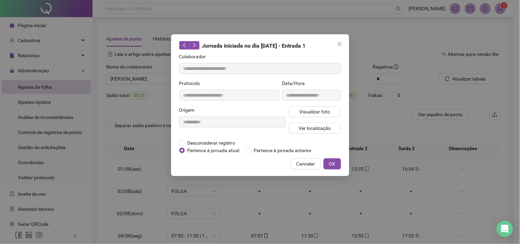
click at [333, 45] on div "Jornada iniciada no dia [DATE] - Entrada 1" at bounding box center [260, 45] width 162 height 9
click at [337, 43] on icon "close" at bounding box center [339, 43] width 5 height 5
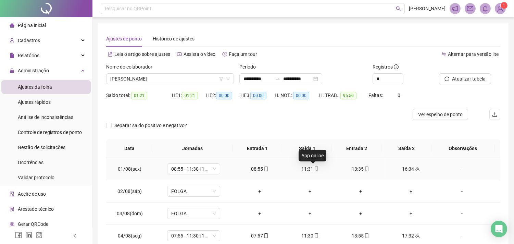
click at [314, 169] on icon "mobile" at bounding box center [316, 168] width 5 height 5
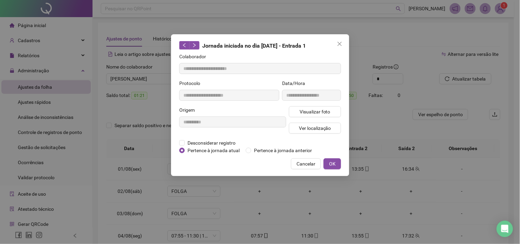
type input "**********"
click at [320, 111] on span "Visualizar foto" at bounding box center [314, 112] width 31 height 8
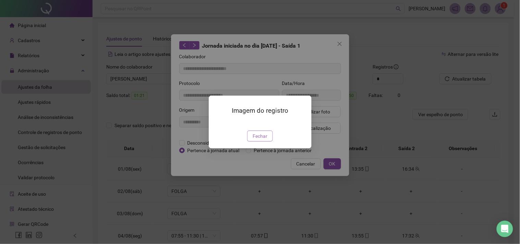
click at [264, 140] on span "Fechar" at bounding box center [259, 136] width 15 height 8
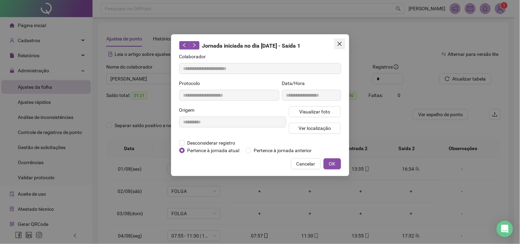
click at [340, 43] on icon "close" at bounding box center [339, 43] width 5 height 5
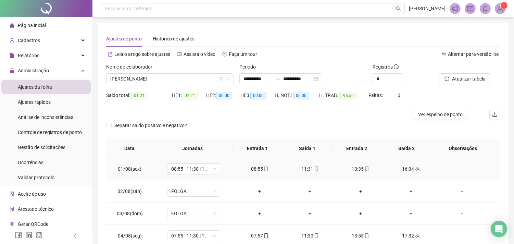
click at [365, 168] on icon "mobile" at bounding box center [367, 168] width 5 height 5
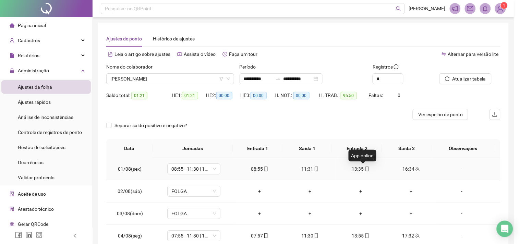
type input "**********"
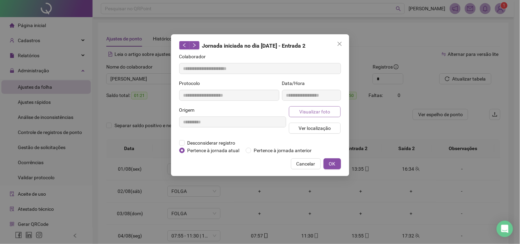
click at [330, 111] on button "Visualizar foto" at bounding box center [315, 111] width 52 height 11
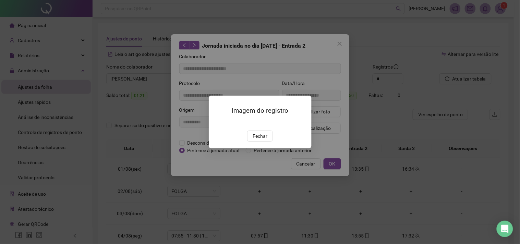
drag, startPoint x: 264, startPoint y: 175, endPoint x: 270, endPoint y: 171, distance: 6.8
click at [265, 140] on span "Fechar" at bounding box center [259, 136] width 15 height 8
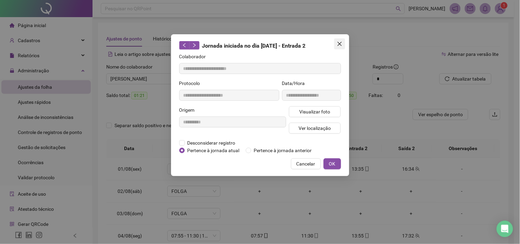
click at [338, 42] on icon "close" at bounding box center [339, 43] width 5 height 5
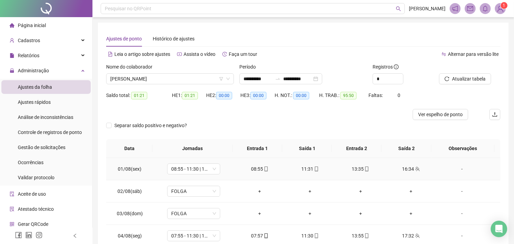
click at [414, 172] on div "16:34" at bounding box center [410, 169] width 39 height 8
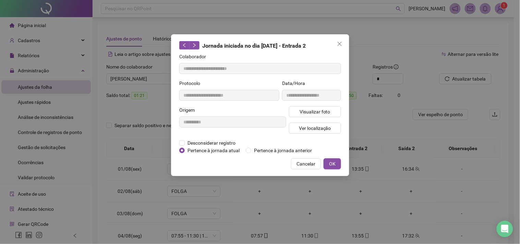
type input "**********"
click at [321, 109] on span "Visualizar foto" at bounding box center [314, 112] width 31 height 8
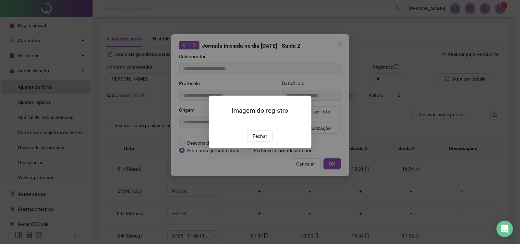
click at [217, 123] on img at bounding box center [217, 123] width 0 height 0
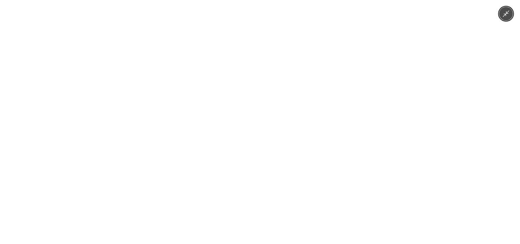
click at [287, 120] on img at bounding box center [259, 122] width 325 height 244
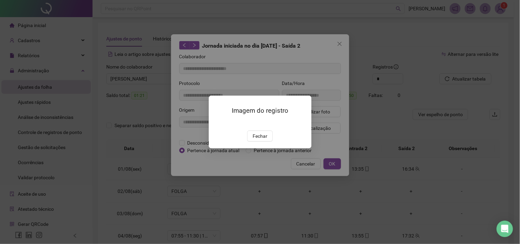
drag, startPoint x: 264, startPoint y: 164, endPoint x: 283, endPoint y: 141, distance: 29.7
click at [264, 140] on span "Fechar" at bounding box center [259, 136] width 15 height 8
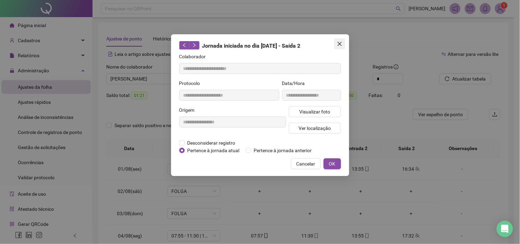
click at [340, 43] on icon "close" at bounding box center [339, 43] width 5 height 5
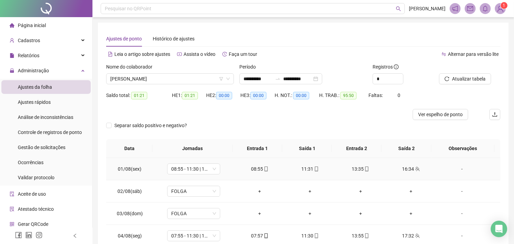
click at [365, 170] on icon "mobile" at bounding box center [367, 168] width 5 height 5
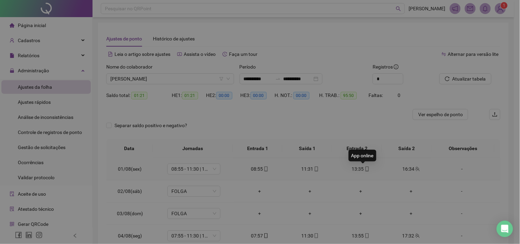
type input "**********"
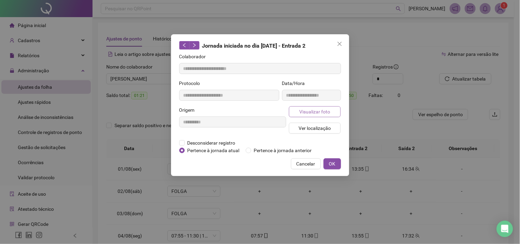
click at [336, 114] on button "Visualizar foto" at bounding box center [315, 111] width 52 height 11
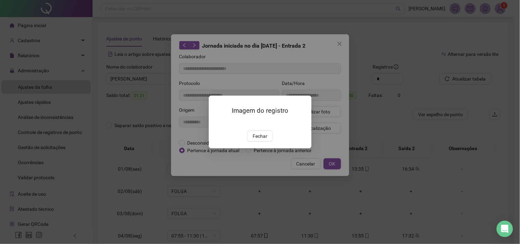
click at [217, 123] on img at bounding box center [217, 123] width 0 height 0
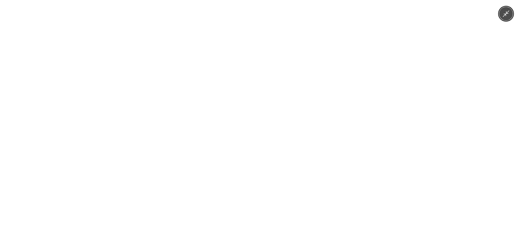
click at [279, 126] on img at bounding box center [259, 122] width 183 height 244
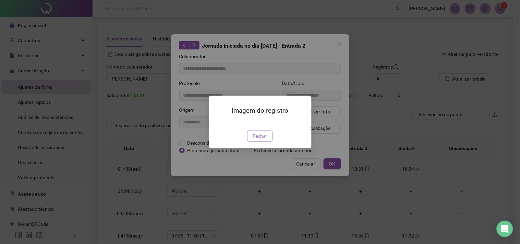
click at [266, 140] on span "Fechar" at bounding box center [259, 136] width 15 height 8
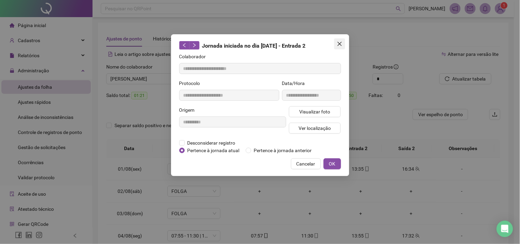
click at [338, 43] on icon "close" at bounding box center [339, 44] width 4 height 4
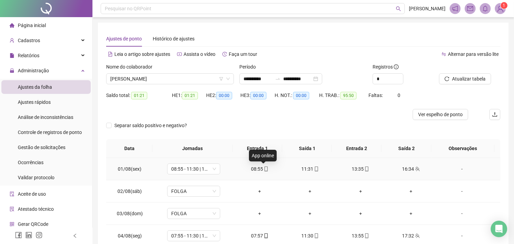
click at [264, 169] on icon "mobile" at bounding box center [266, 168] width 5 height 5
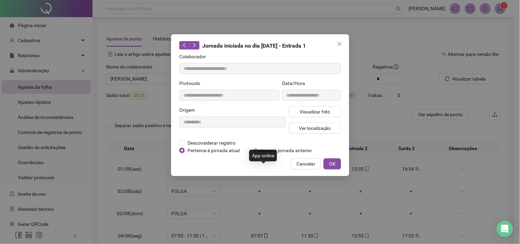
type input "**********"
click at [320, 107] on button "Visualizar foto" at bounding box center [315, 111] width 52 height 11
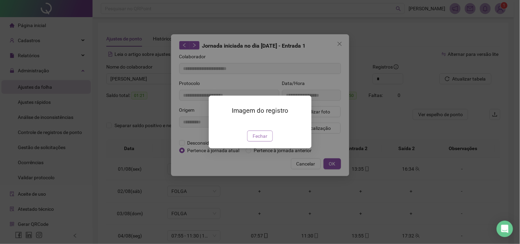
click at [259, 140] on span "Fechar" at bounding box center [259, 136] width 15 height 8
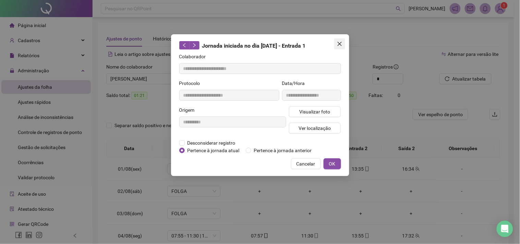
click at [340, 44] on icon "close" at bounding box center [339, 44] width 4 height 4
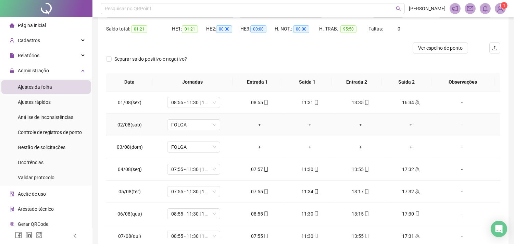
scroll to position [76, 0]
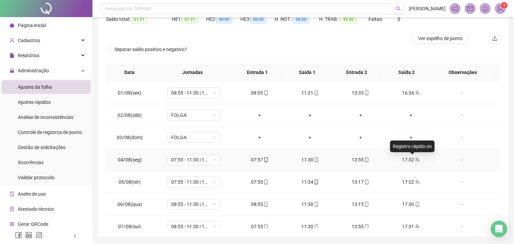
click at [415, 159] on icon "team" at bounding box center [417, 159] width 4 height 4
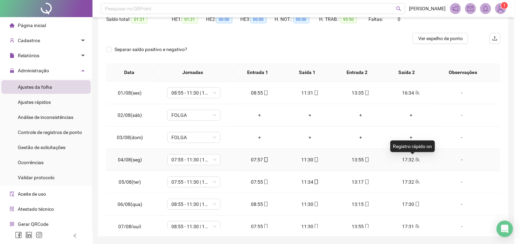
type input "**********"
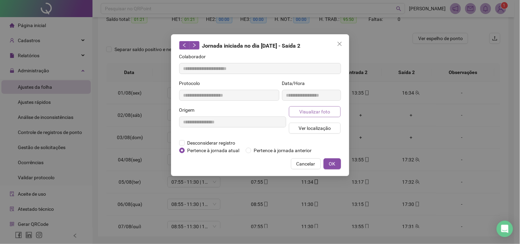
click at [309, 108] on span "Visualizar foto" at bounding box center [314, 112] width 31 height 8
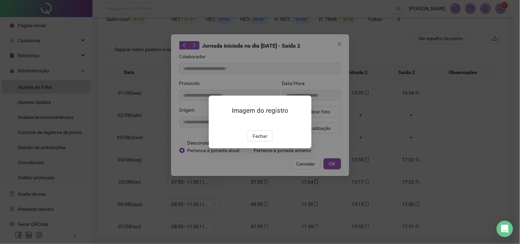
click at [268, 141] on button "Fechar" at bounding box center [260, 136] width 26 height 11
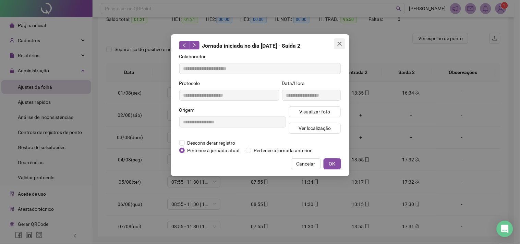
click at [338, 44] on icon "close" at bounding box center [339, 43] width 5 height 5
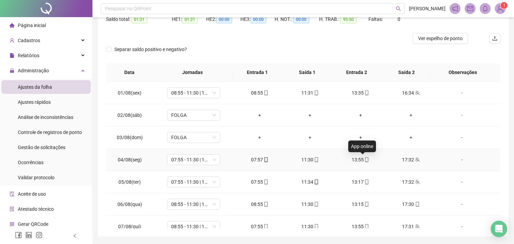
click at [365, 161] on icon "mobile" at bounding box center [367, 159] width 5 height 5
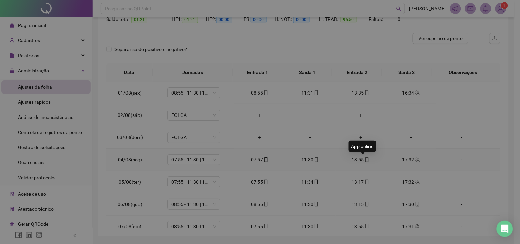
type input "**********"
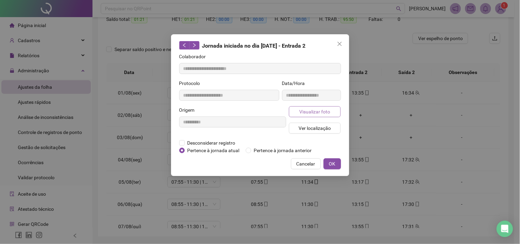
click at [325, 115] on button "Visualizar foto" at bounding box center [315, 111] width 52 height 11
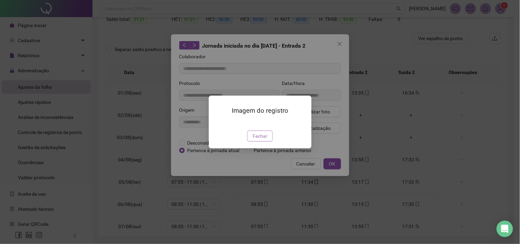
click at [255, 140] on span "Fechar" at bounding box center [259, 136] width 15 height 8
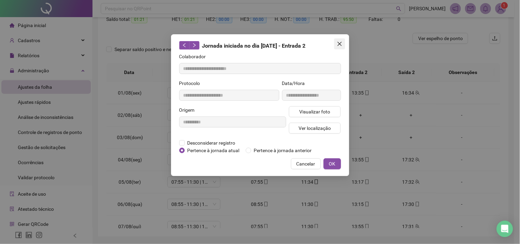
click at [338, 45] on icon "close" at bounding box center [339, 43] width 5 height 5
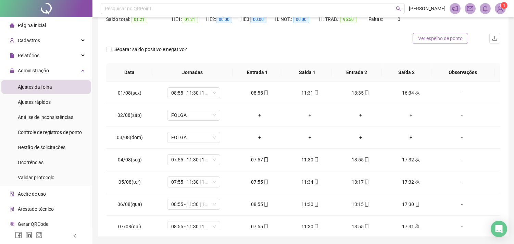
click at [456, 38] on span "Ver espelho de ponto" at bounding box center [440, 39] width 45 height 8
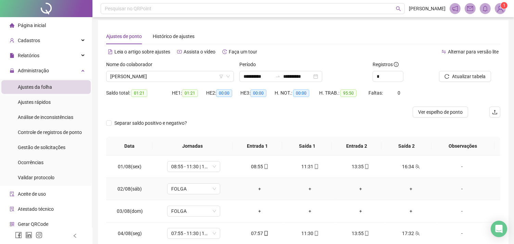
scroll to position [0, 0]
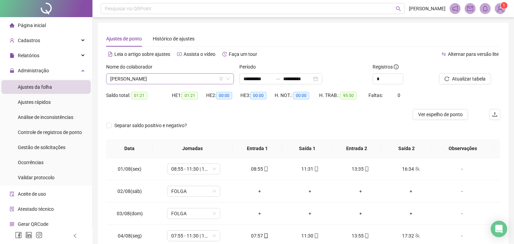
click at [169, 81] on span "[PERSON_NAME]" at bounding box center [170, 79] width 120 height 10
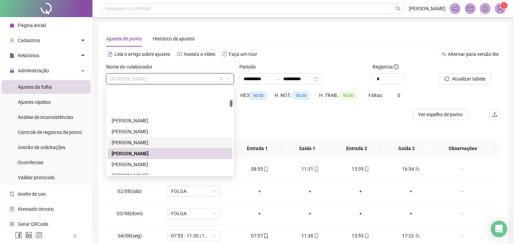
scroll to position [230, 0]
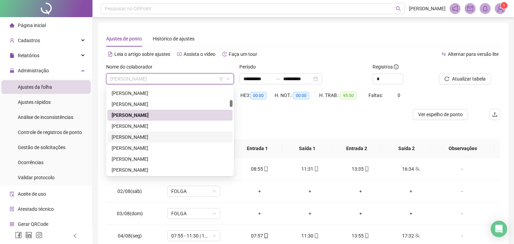
click at [148, 136] on div "[PERSON_NAME]" at bounding box center [170, 137] width 117 height 8
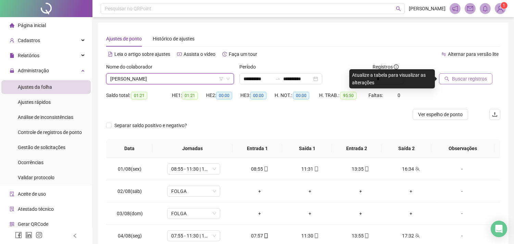
click at [461, 83] on button "Buscar registros" at bounding box center [465, 78] width 53 height 11
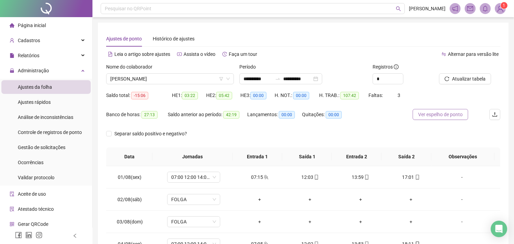
click at [440, 112] on span "Ver espelho de ponto" at bounding box center [440, 115] width 45 height 8
click at [166, 79] on span "[PERSON_NAME]" at bounding box center [170, 79] width 120 height 10
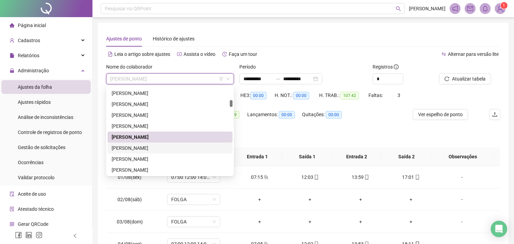
click at [146, 147] on div "[PERSON_NAME]" at bounding box center [170, 148] width 117 height 8
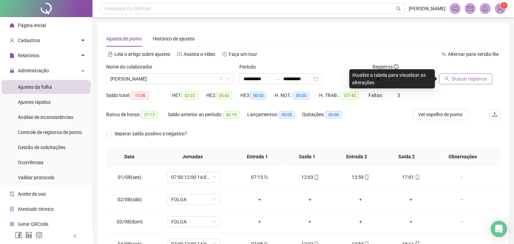
click at [474, 79] on span "Buscar registros" at bounding box center [469, 79] width 35 height 8
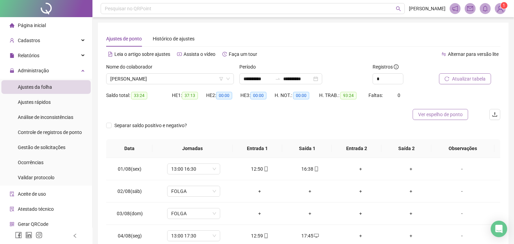
click at [430, 113] on span "Ver espelho de ponto" at bounding box center [440, 115] width 45 height 8
